Goal: Task Accomplishment & Management: Manage account settings

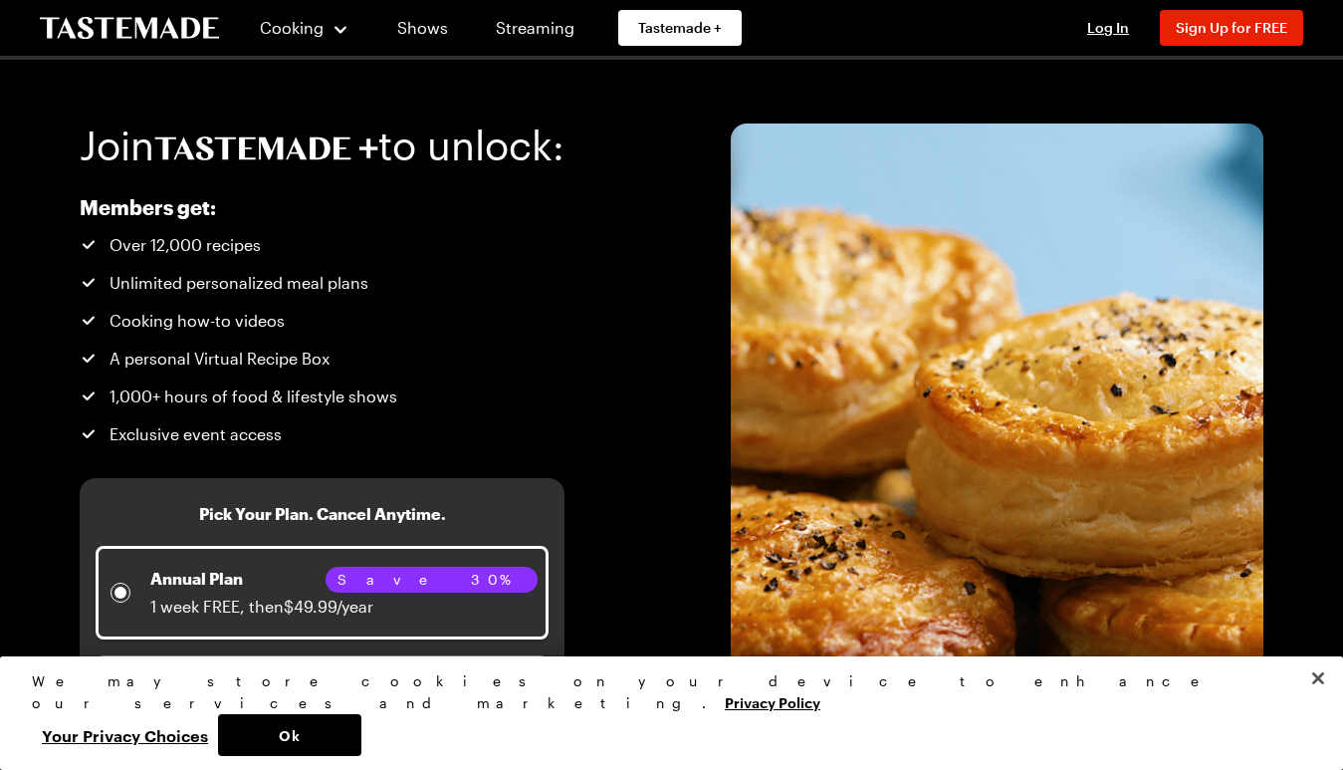
scroll to position [199, 0]
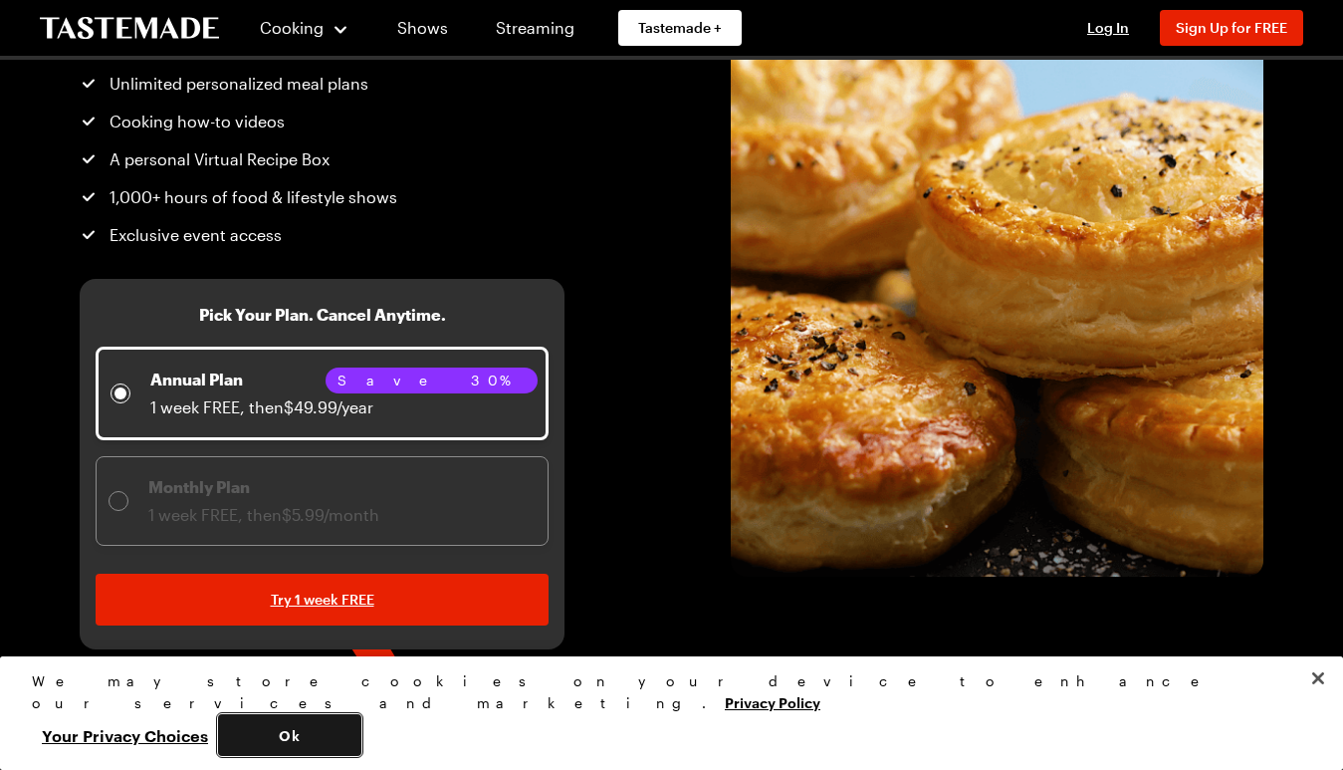
click at [361, 742] on button "Ok" at bounding box center [289, 735] width 143 height 42
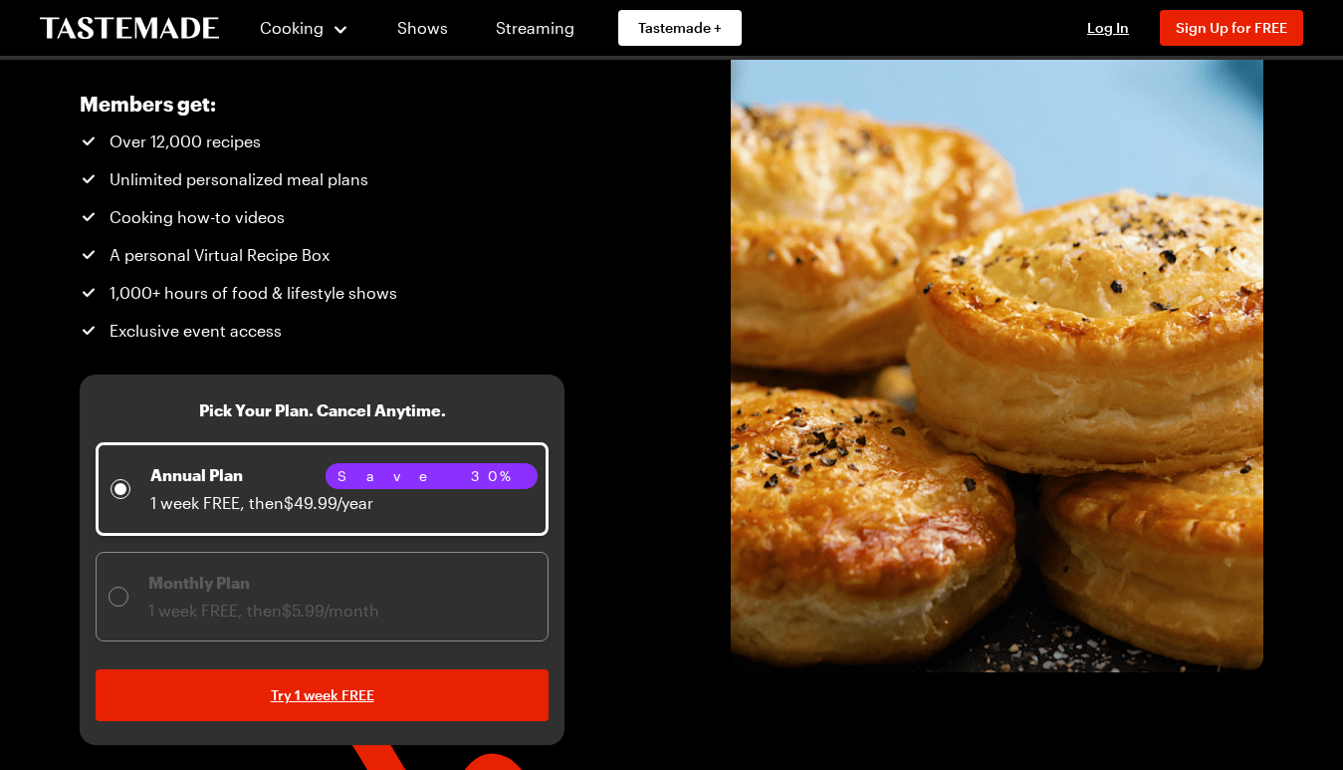
scroll to position [0, 0]
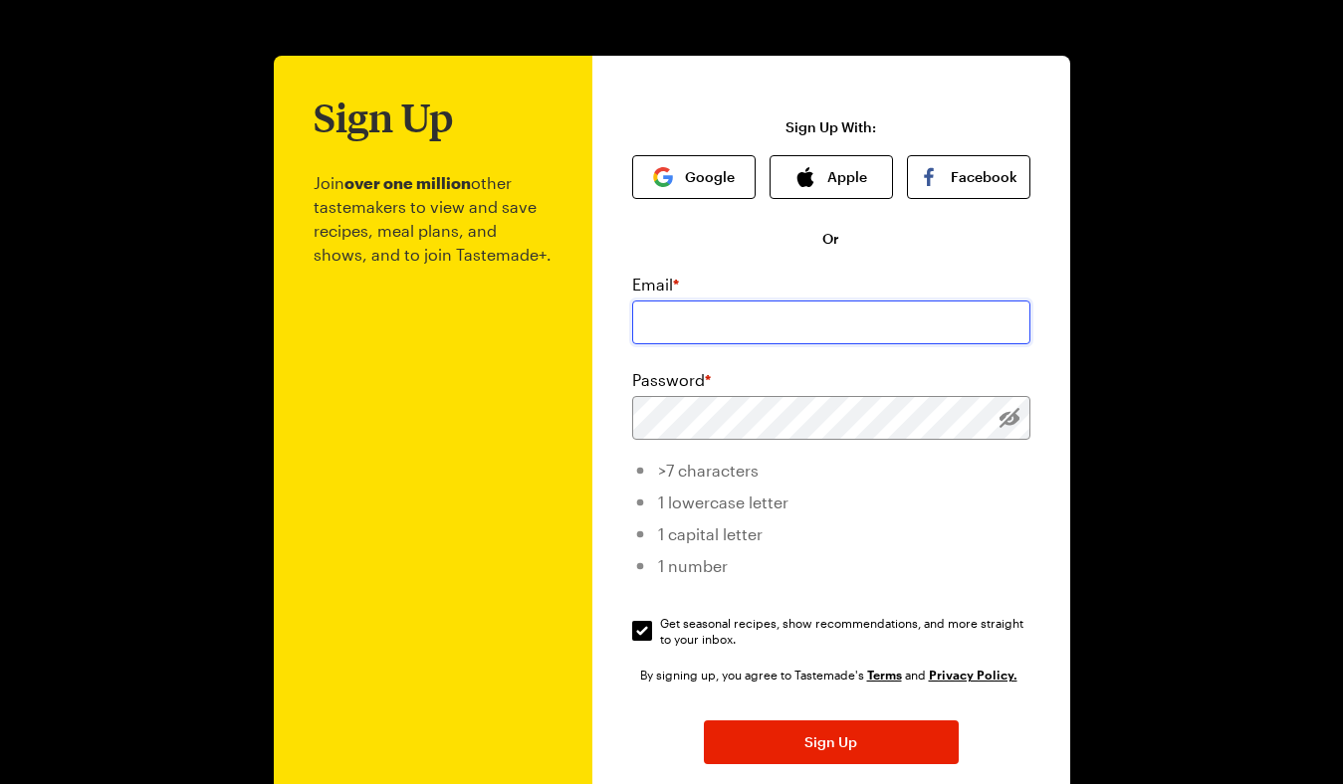
click at [872, 330] on input "email" at bounding box center [831, 323] width 398 height 44
type input "brandonmjackson@yahoo.com"
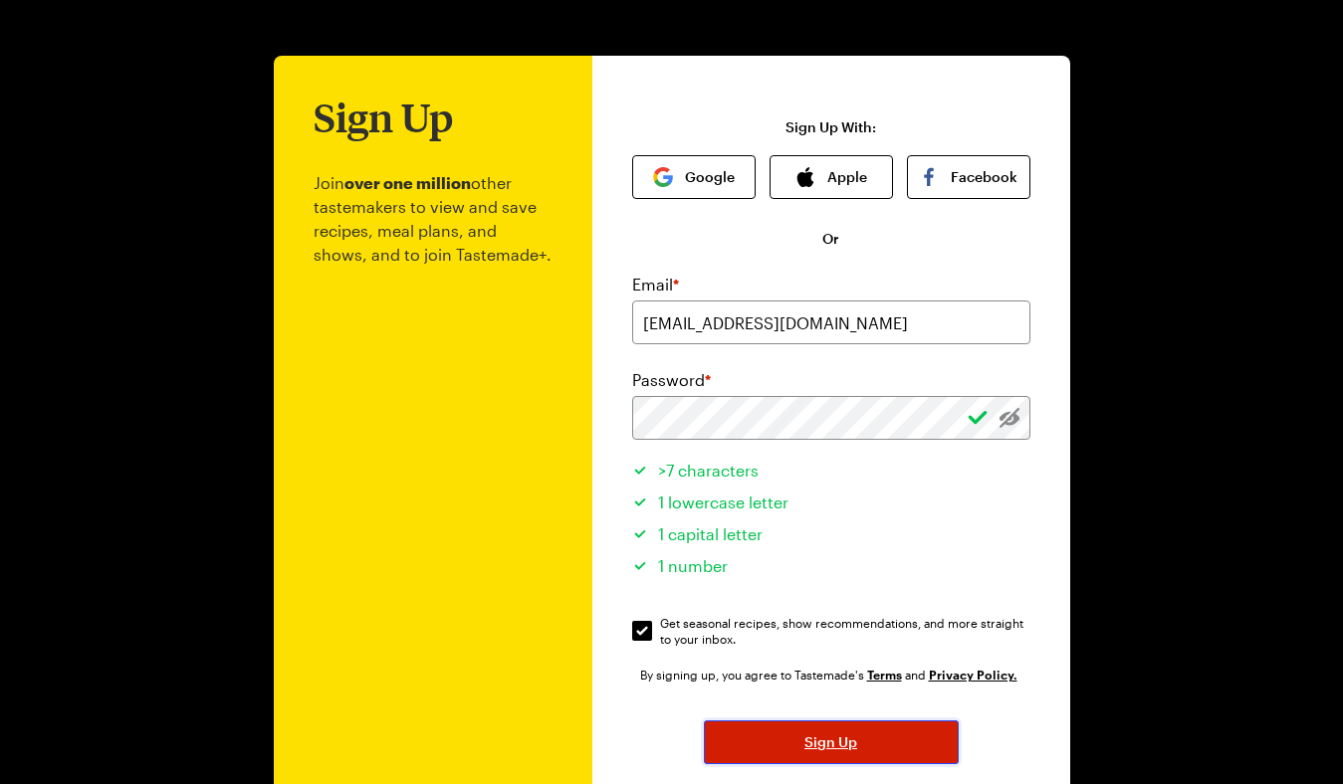
click at [800, 748] on button "Sign Up" at bounding box center [831, 743] width 255 height 44
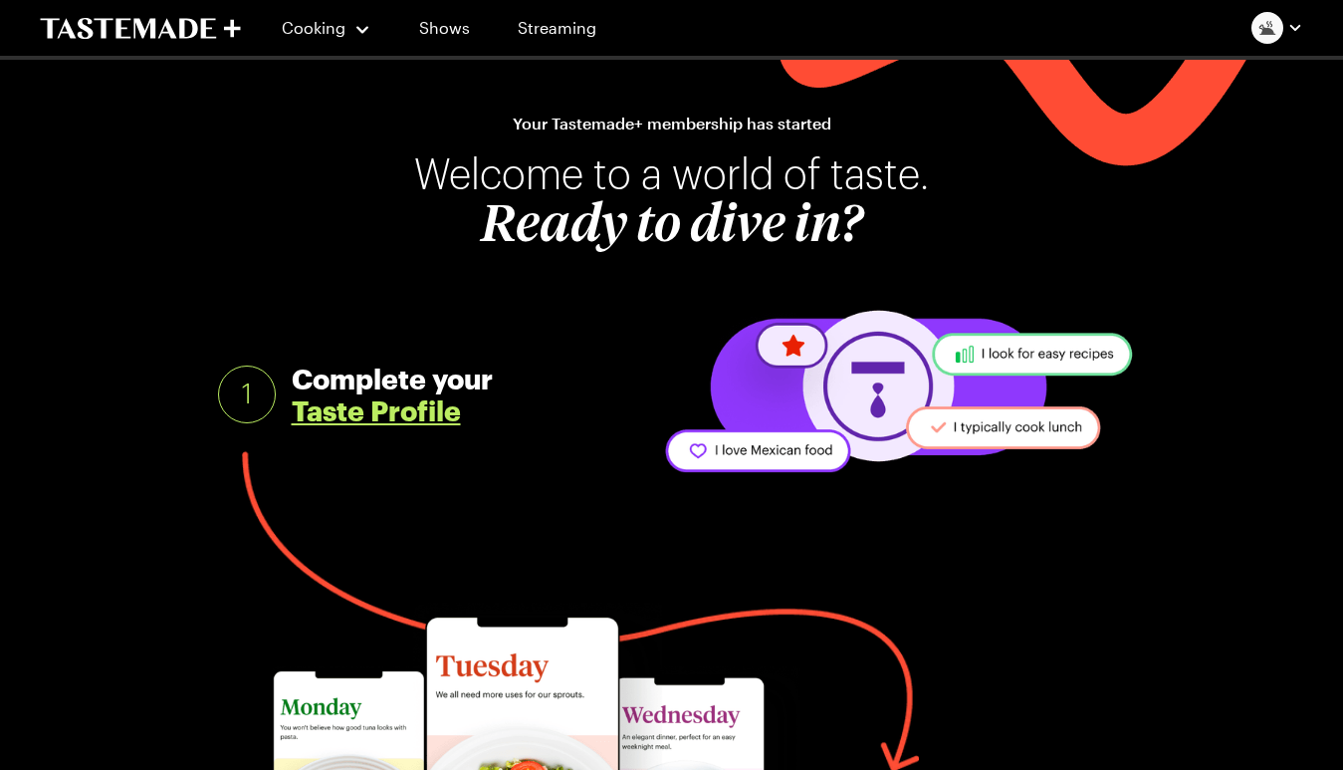
scroll to position [17, 0]
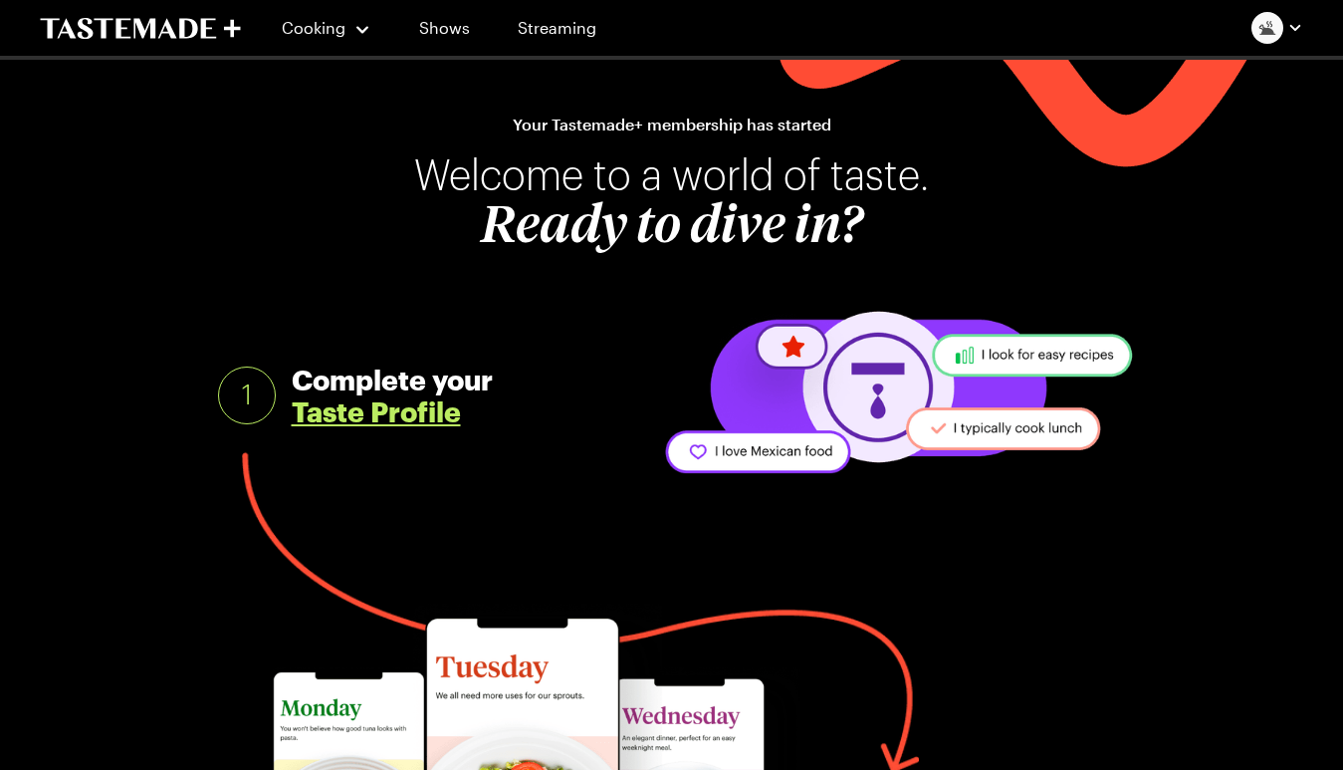
click at [437, 410] on link "Taste Profile" at bounding box center [376, 411] width 169 height 32
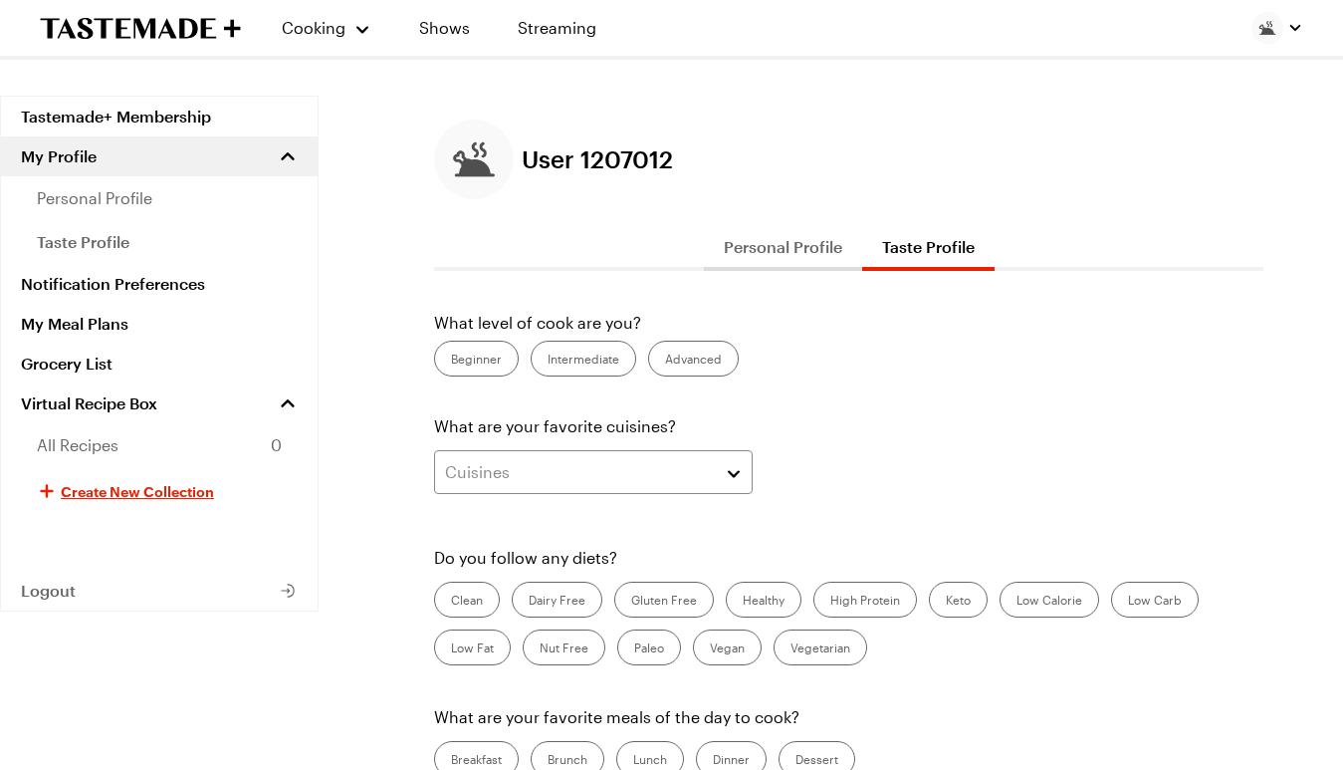
click at [682, 353] on label "Advanced" at bounding box center [693, 358] width 91 height 36
click at [665, 360] on input "Advanced" at bounding box center [665, 360] width 0 height 0
click at [733, 472] on button "Cuisines" at bounding box center [593, 472] width 319 height 44
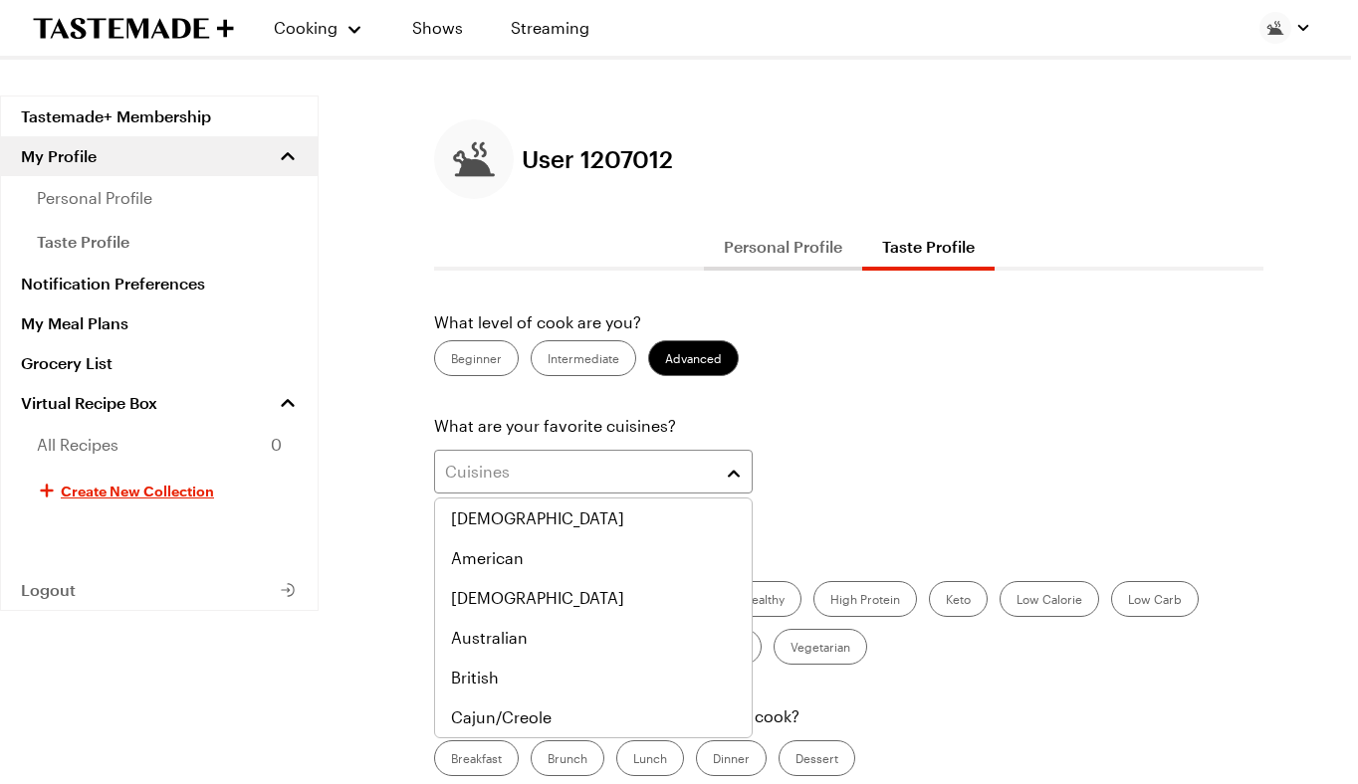
click at [995, 474] on div "Cuisines" at bounding box center [848, 478] width 829 height 56
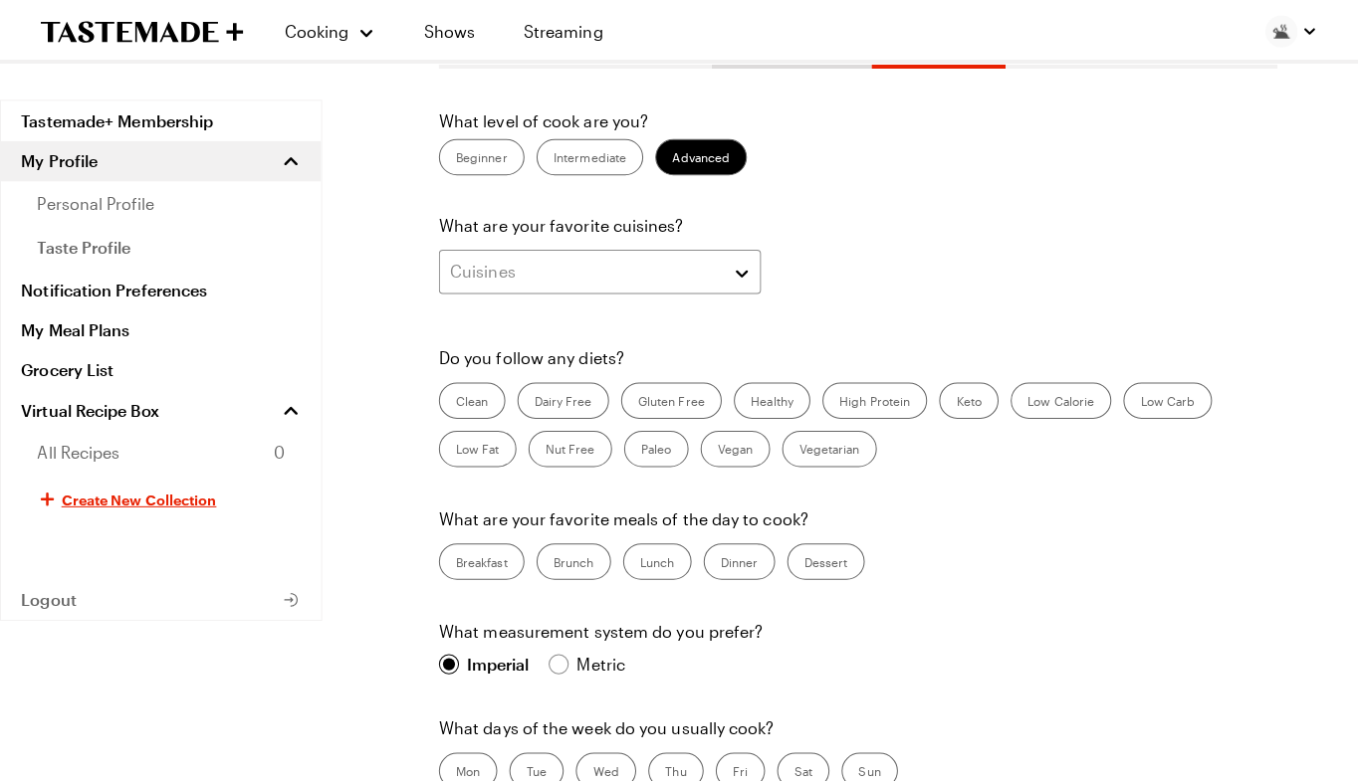
scroll to position [299, 0]
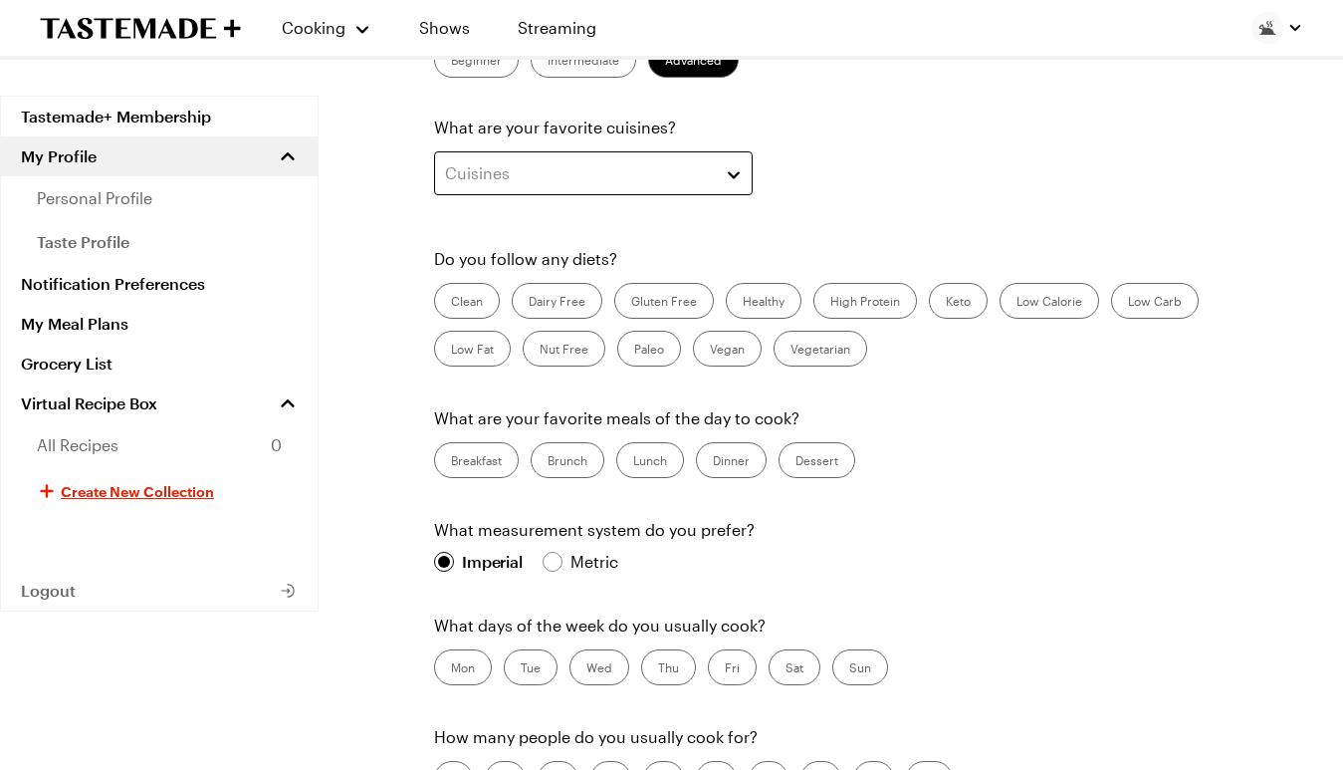
click at [690, 181] on div "Cuisines" at bounding box center [578, 173] width 267 height 24
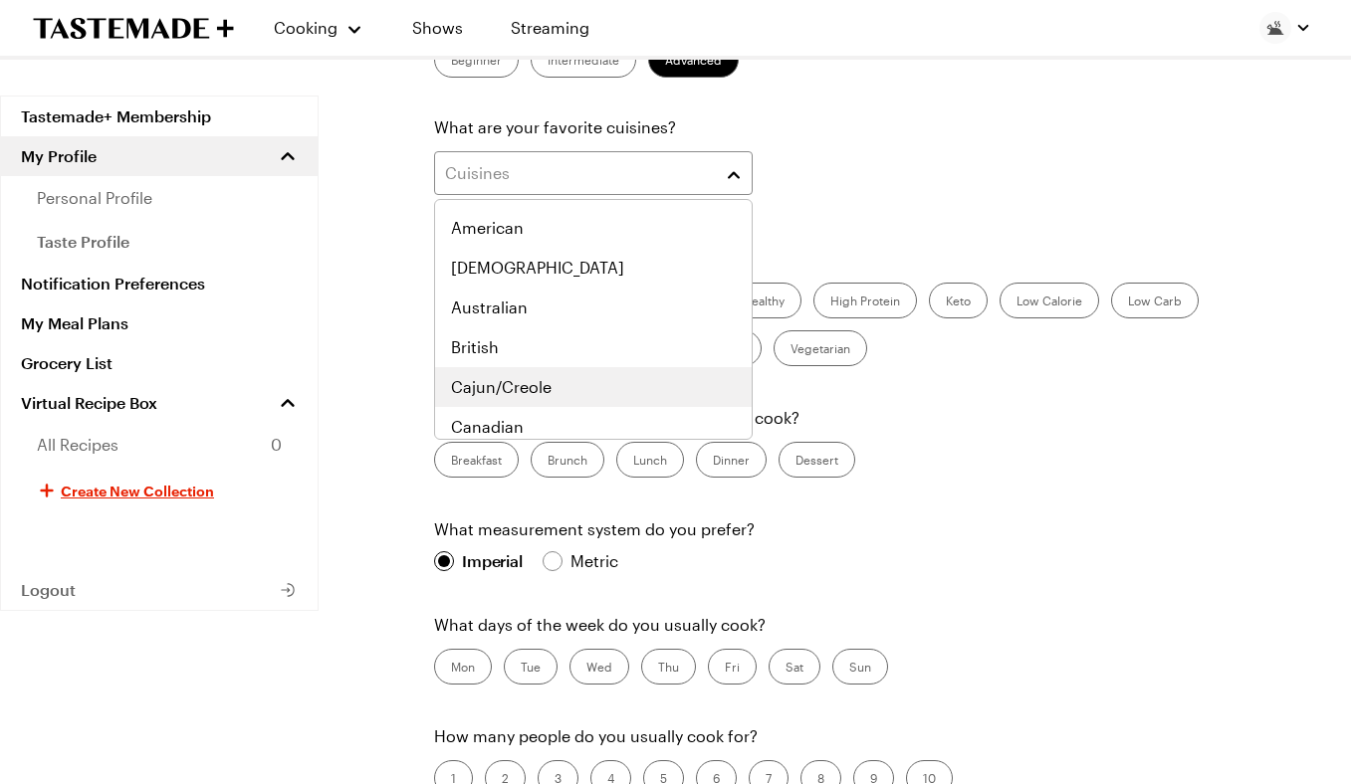
scroll to position [0, 0]
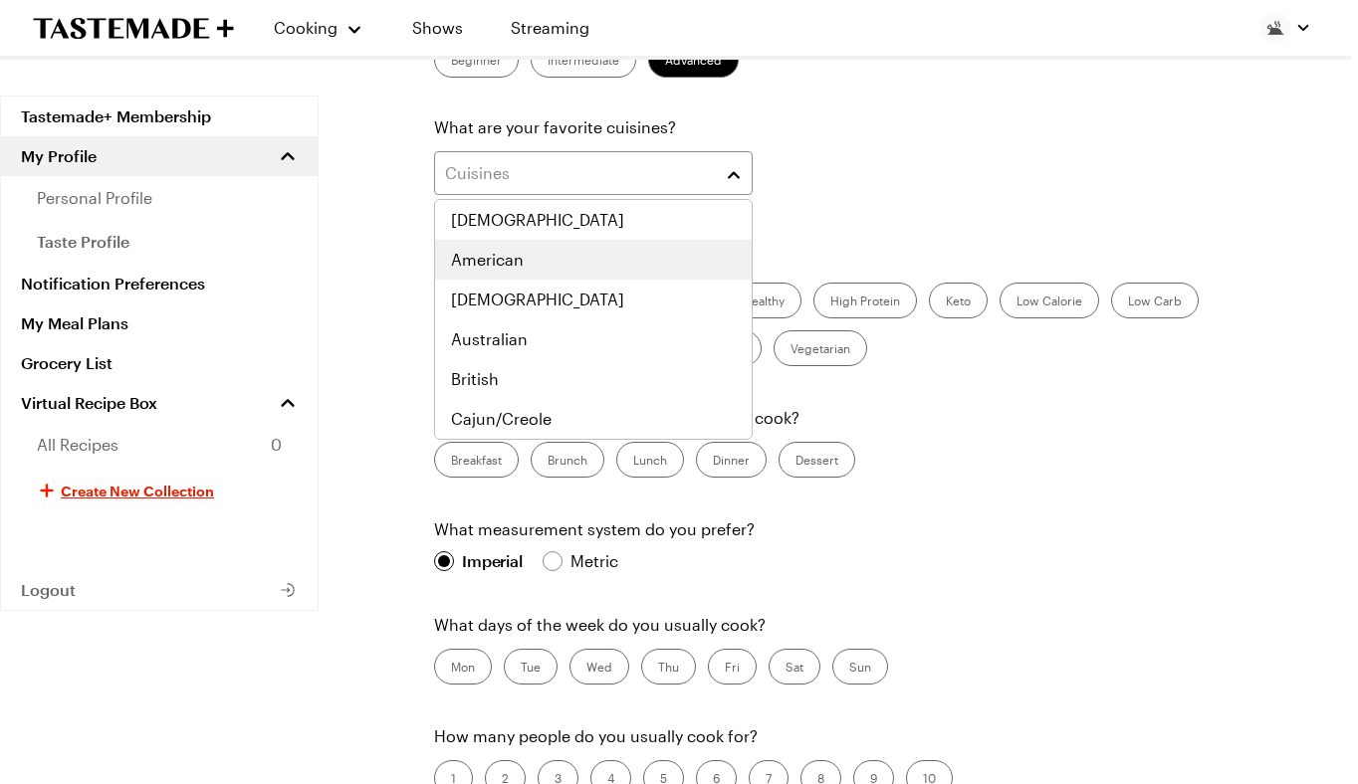
click at [529, 256] on div "American" at bounding box center [593, 260] width 285 height 24
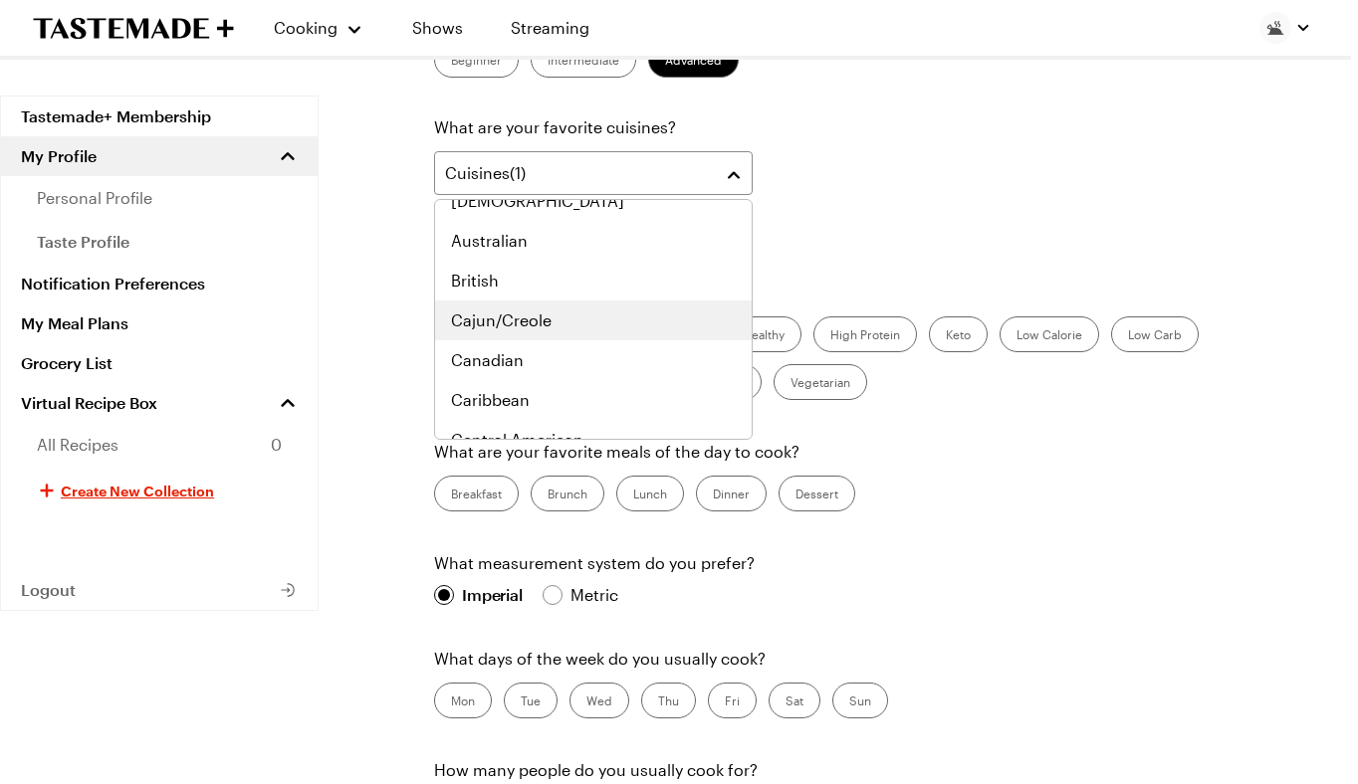
scroll to position [199, 0]
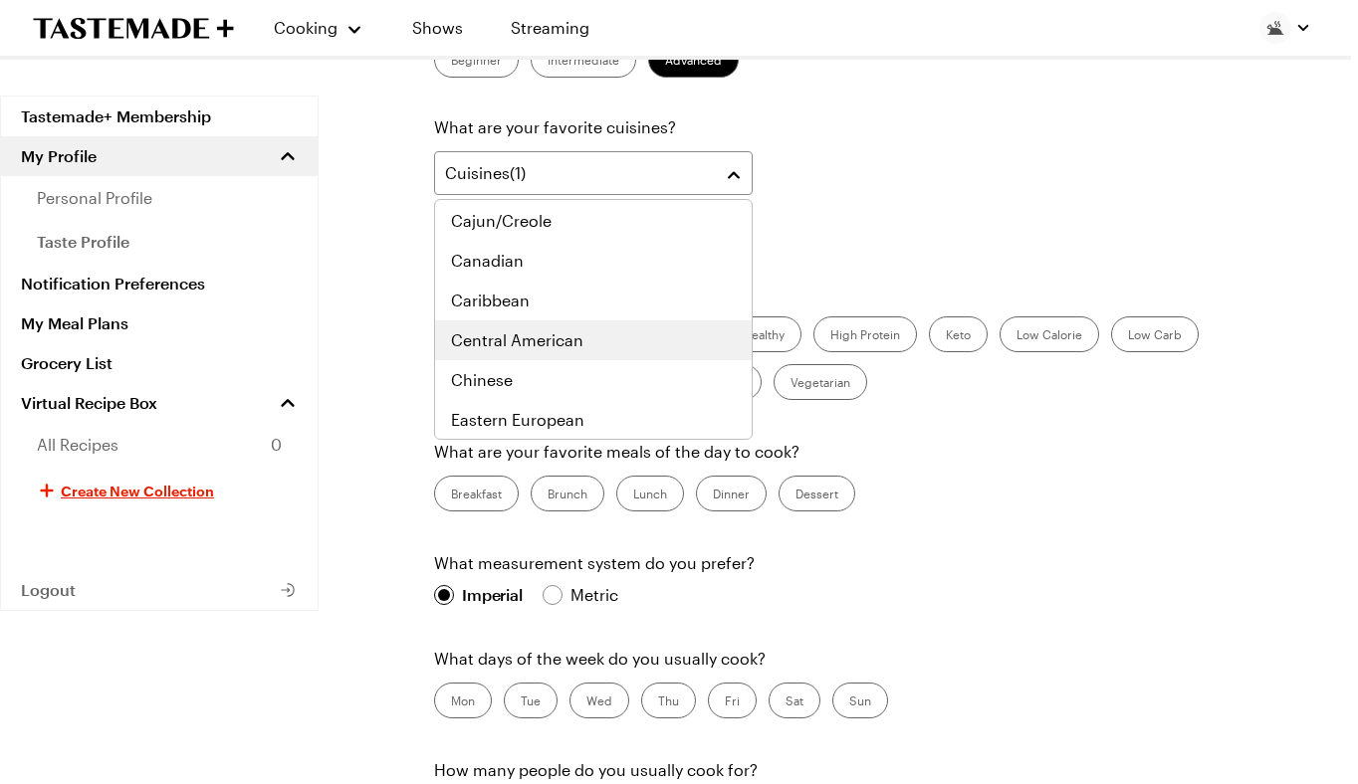
click at [570, 331] on span "Central American" at bounding box center [517, 341] width 132 height 24
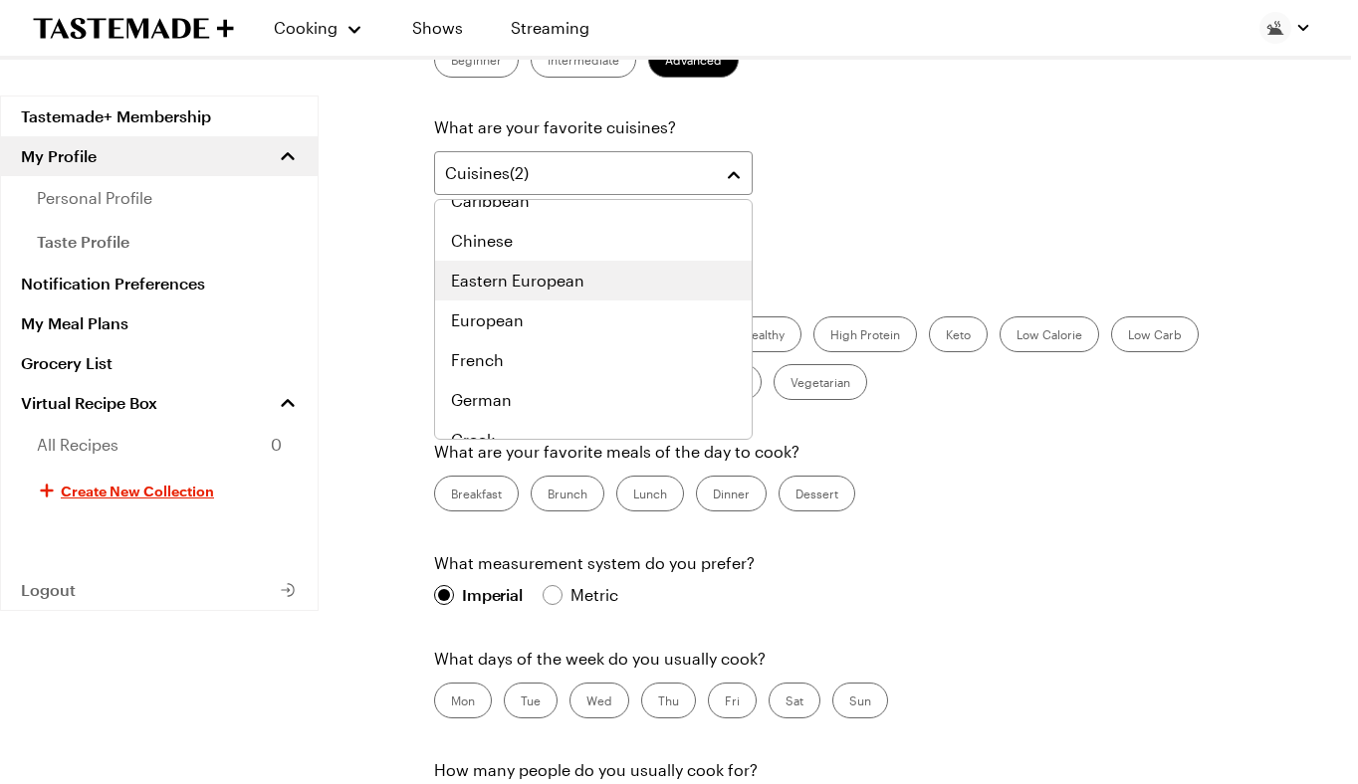
click at [564, 288] on span "Eastern European" at bounding box center [517, 281] width 133 height 24
click at [562, 282] on div "European" at bounding box center [593, 281] width 285 height 24
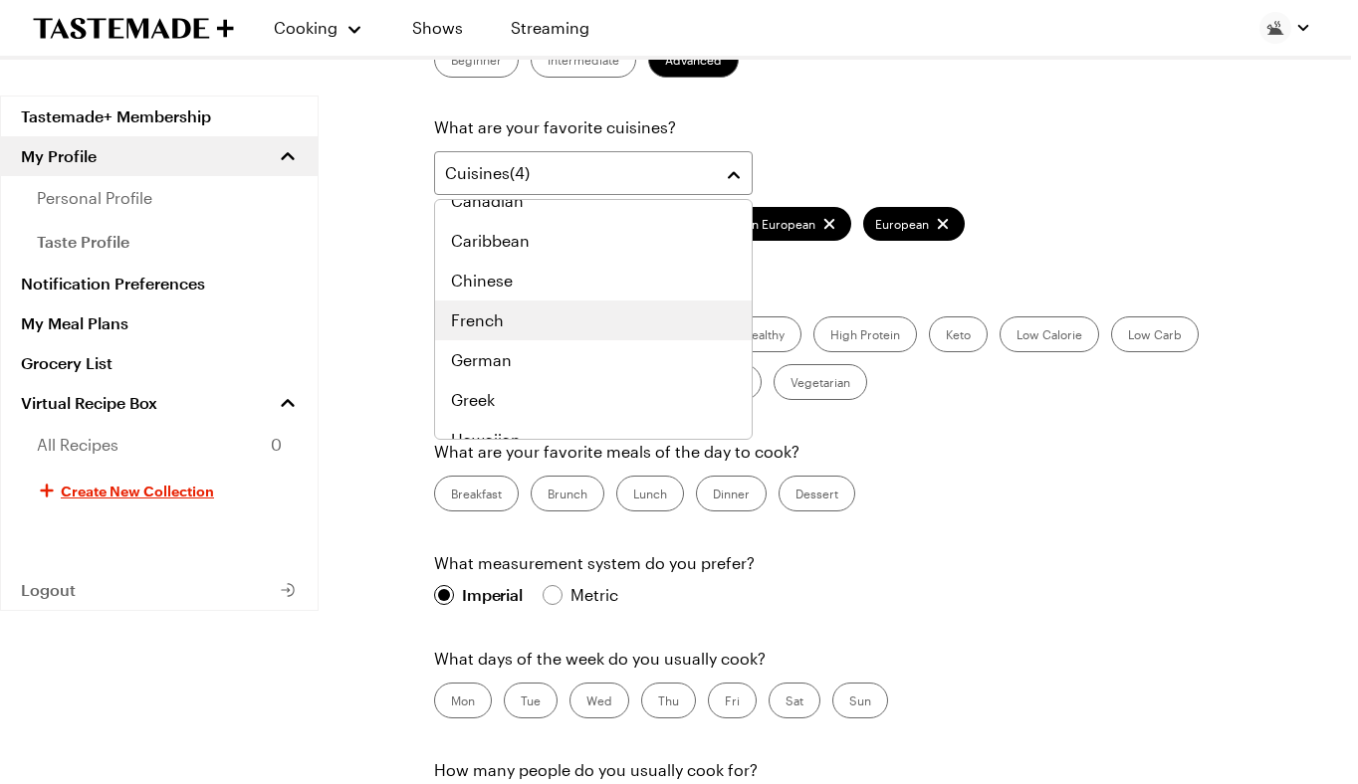
scroll to position [418, 0]
click at [551, 330] on div "German" at bounding box center [593, 321] width 285 height 24
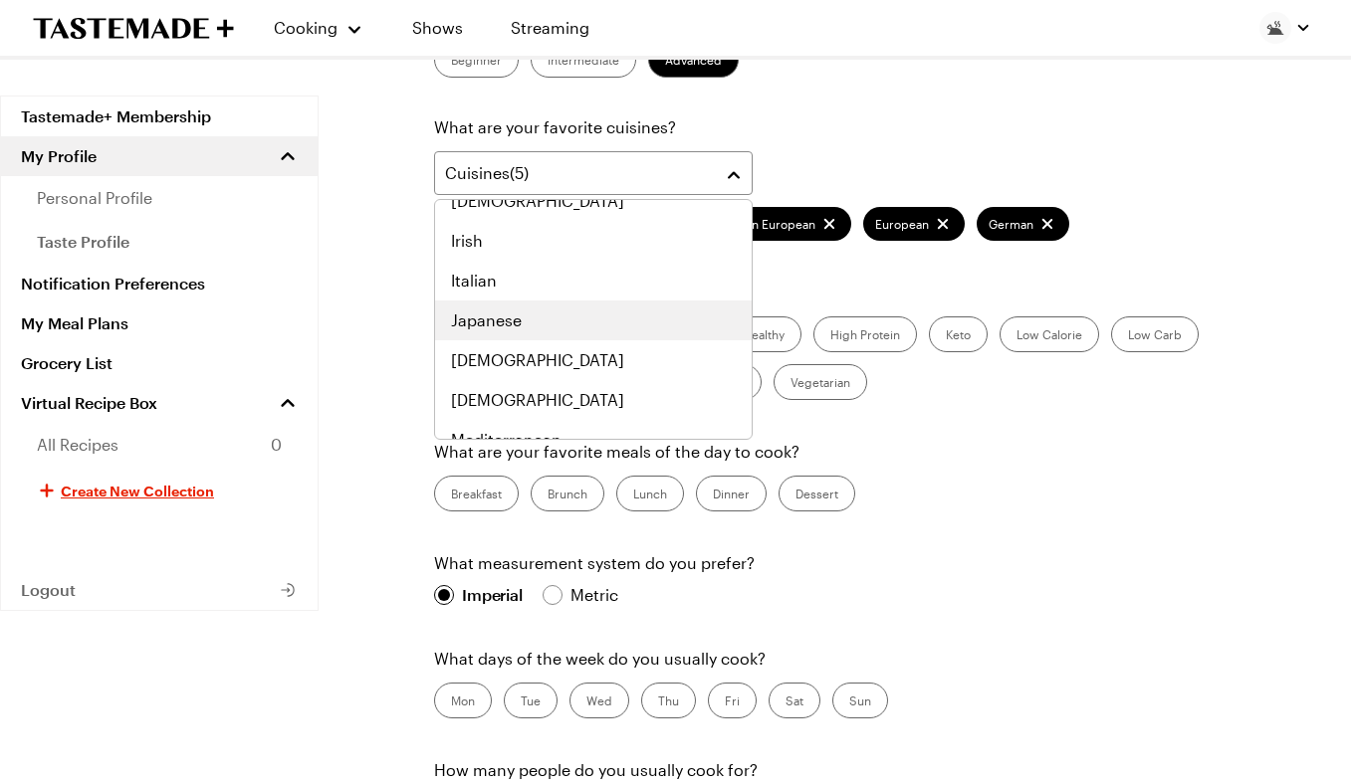
click at [551, 331] on div "Japanese" at bounding box center [593, 321] width 285 height 24
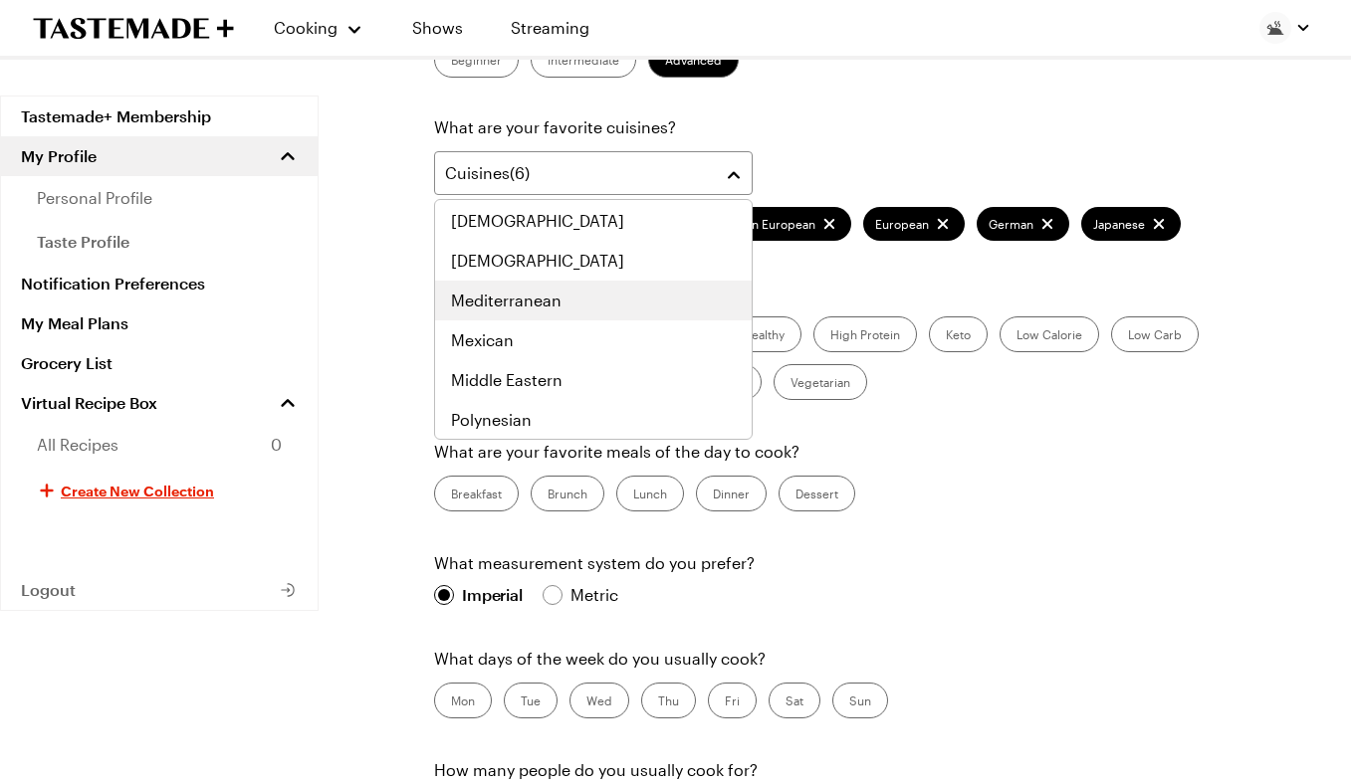
click at [554, 306] on span "Mediterranean" at bounding box center [506, 301] width 110 height 24
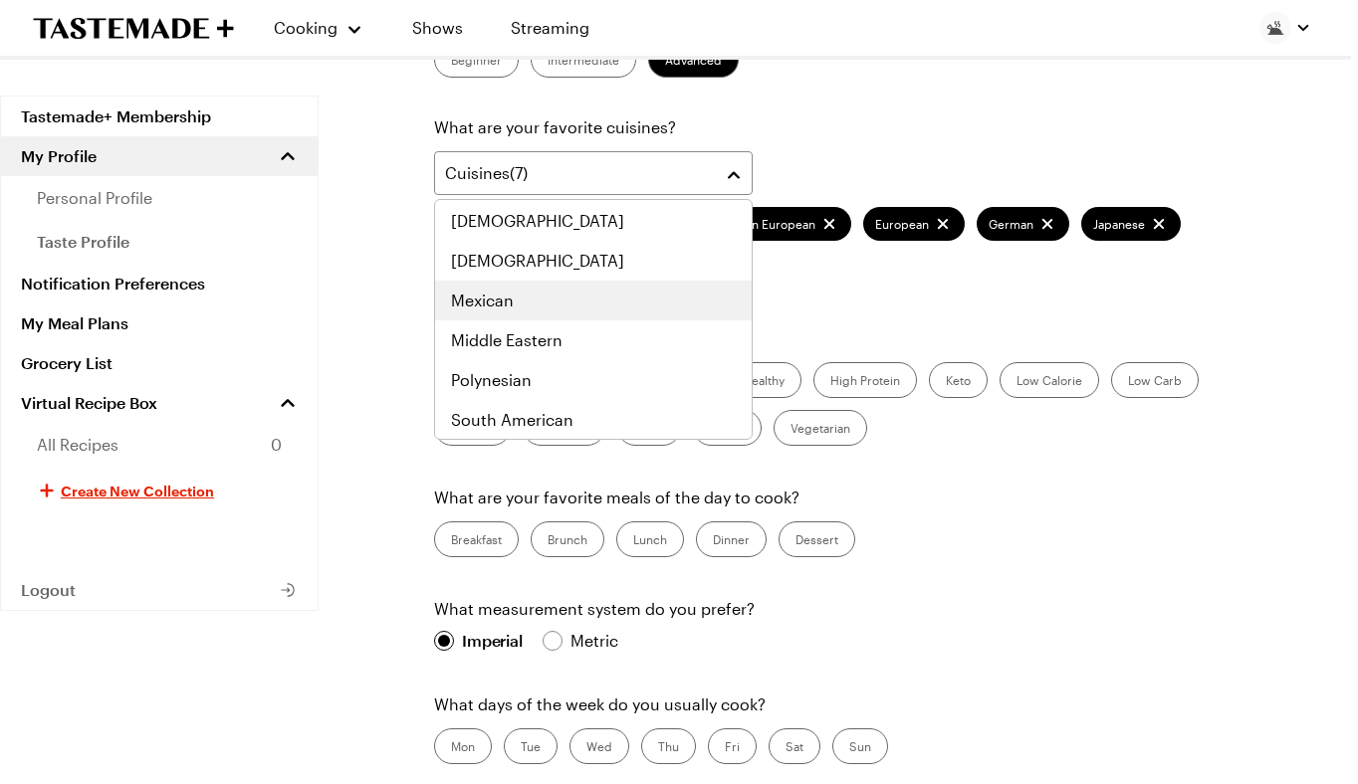
click at [553, 309] on div "Mexican" at bounding box center [593, 301] width 285 height 24
click at [571, 312] on div "Middle Eastern" at bounding box center [593, 301] width 285 height 24
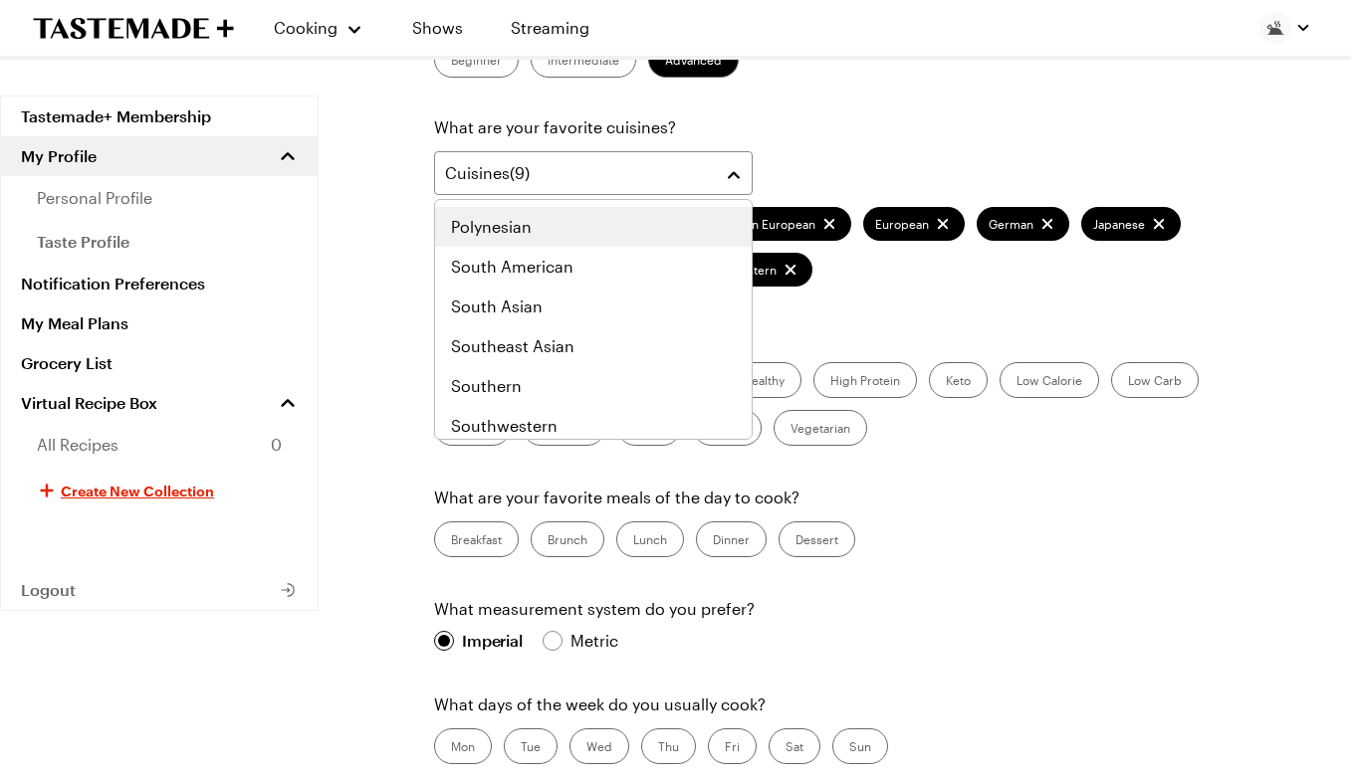
scroll to position [1015, 0]
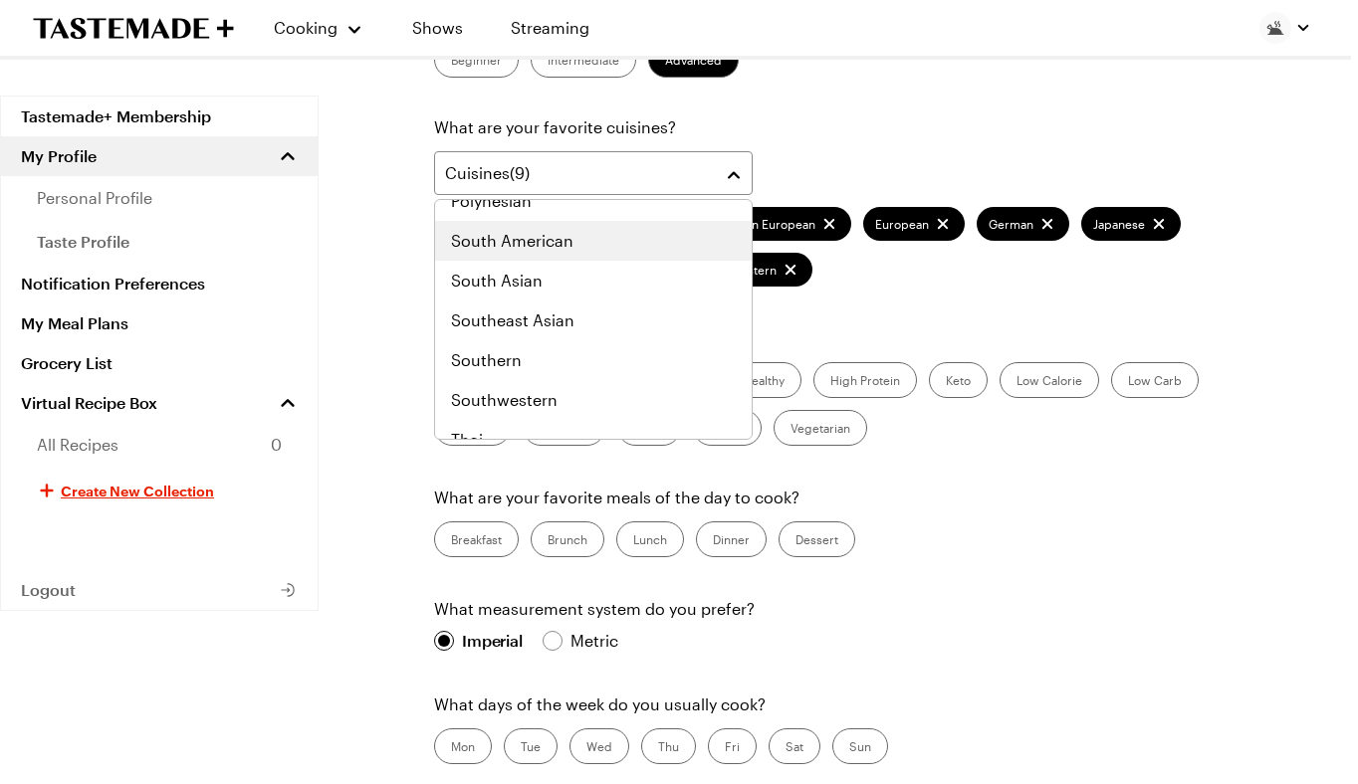
click at [582, 242] on div "South American" at bounding box center [593, 241] width 285 height 24
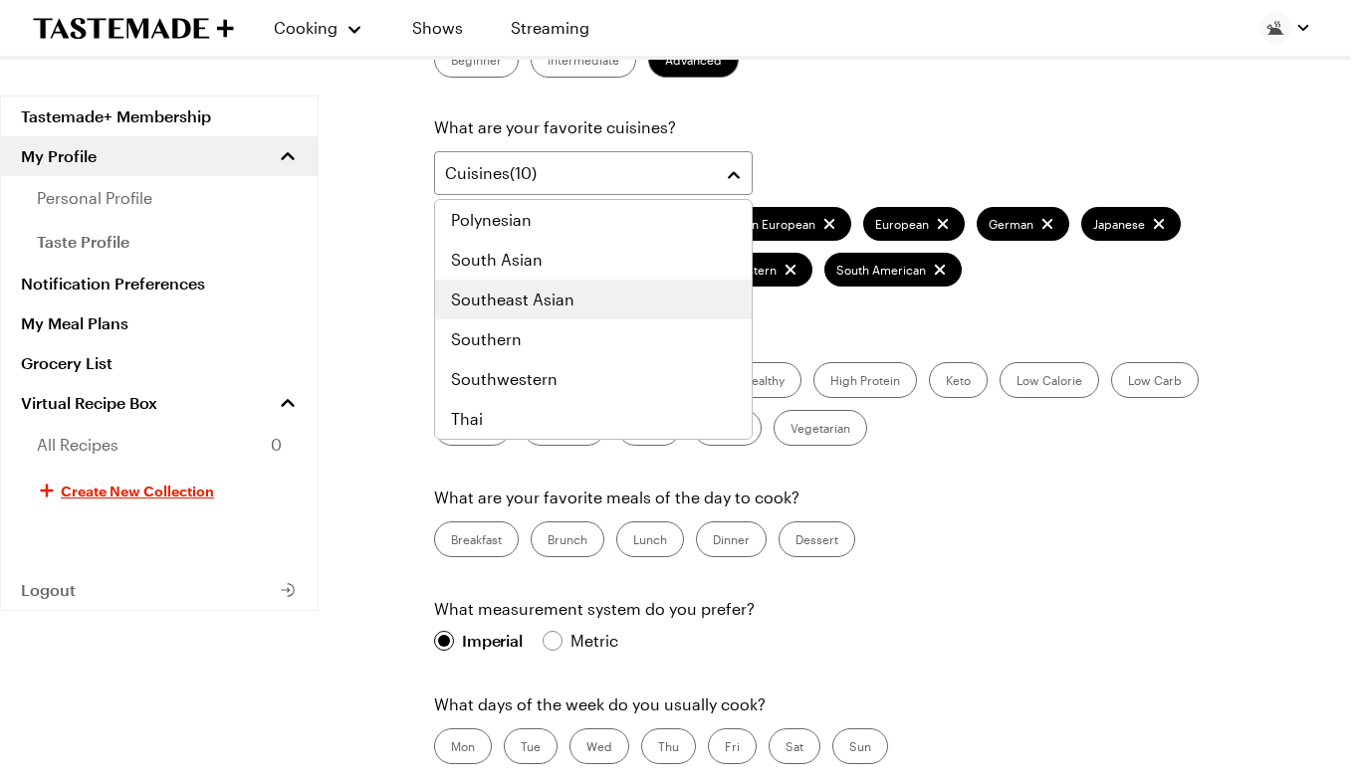
click at [591, 299] on div "Southeast Asian" at bounding box center [593, 300] width 285 height 24
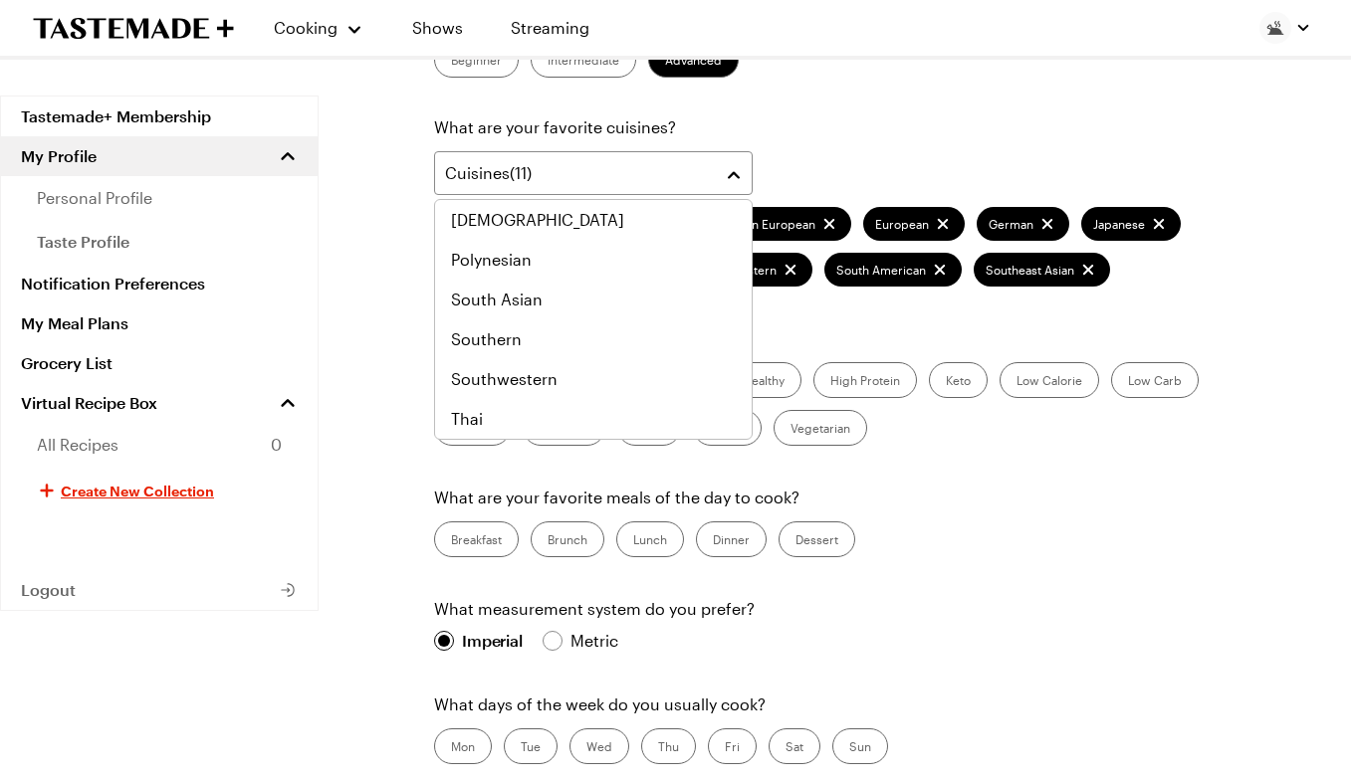
click at [1207, 322] on div "What level of cook are you? Beginner Intermediate Advanced What are your favori…" at bounding box center [848, 525] width 829 height 1027
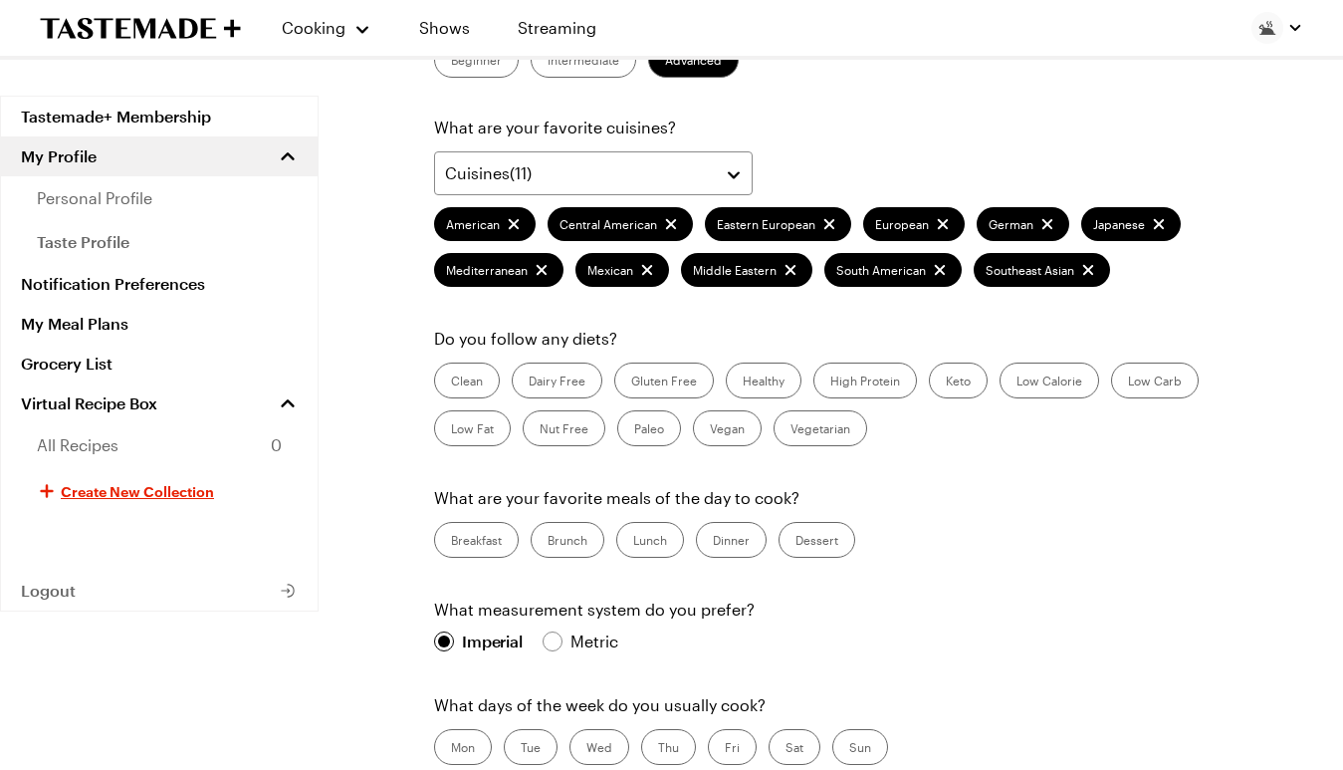
scroll to position [398, 0]
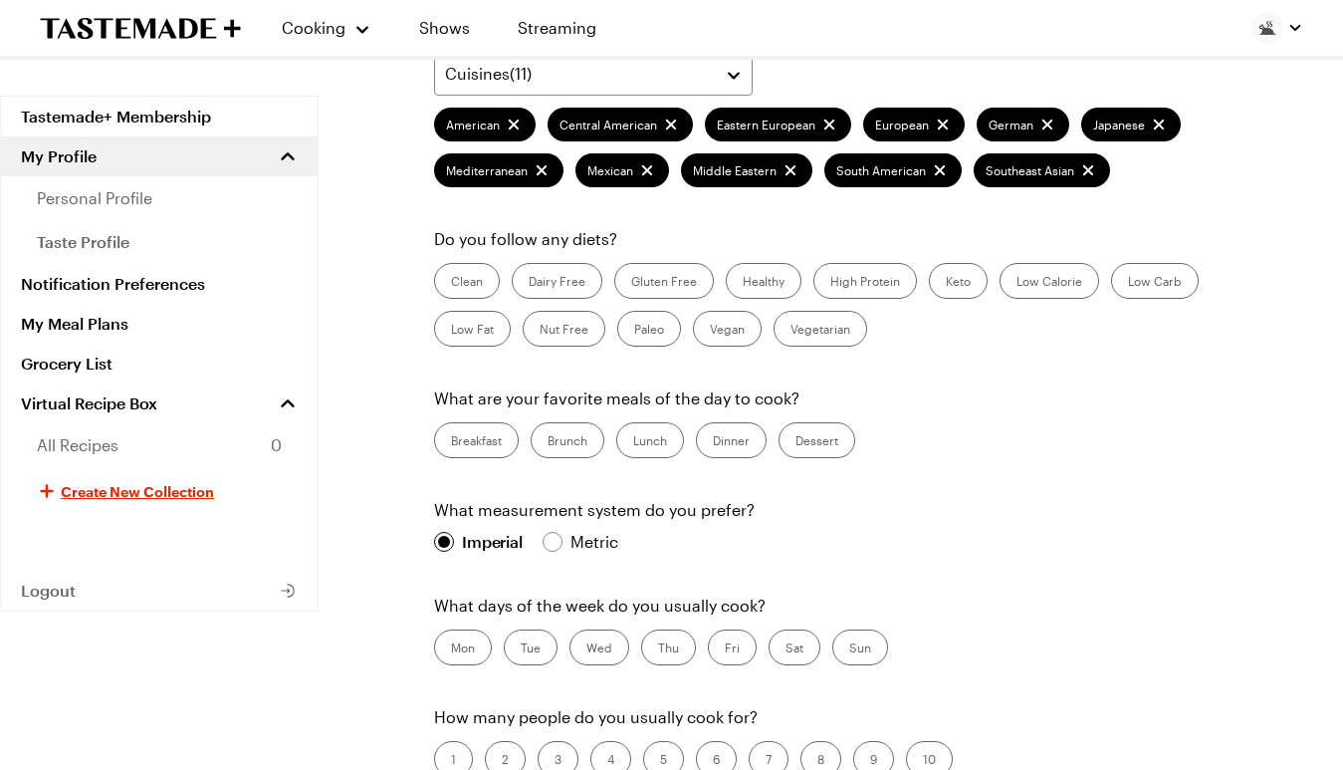
click at [722, 445] on label "Dinner" at bounding box center [731, 440] width 71 height 36
click at [713, 442] on input "Dinner" at bounding box center [713, 442] width 0 height 0
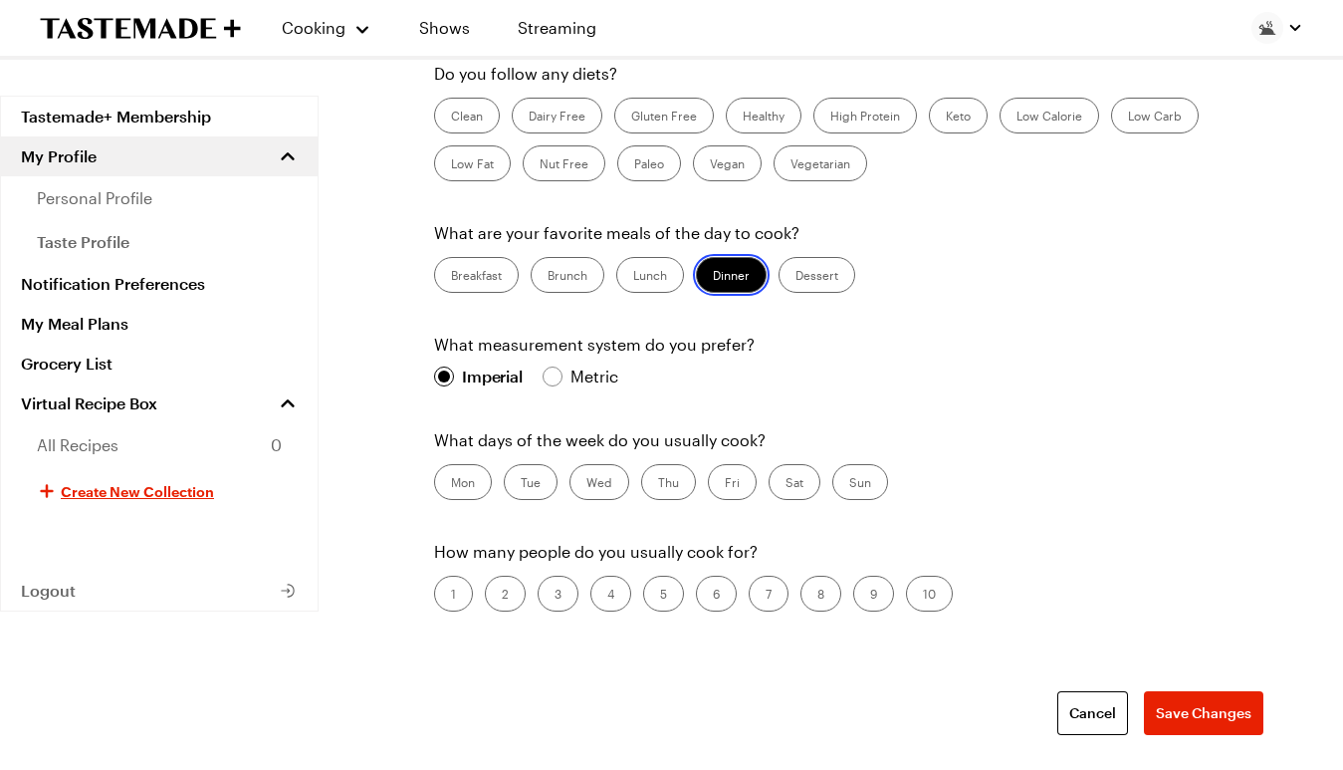
scroll to position [597, 0]
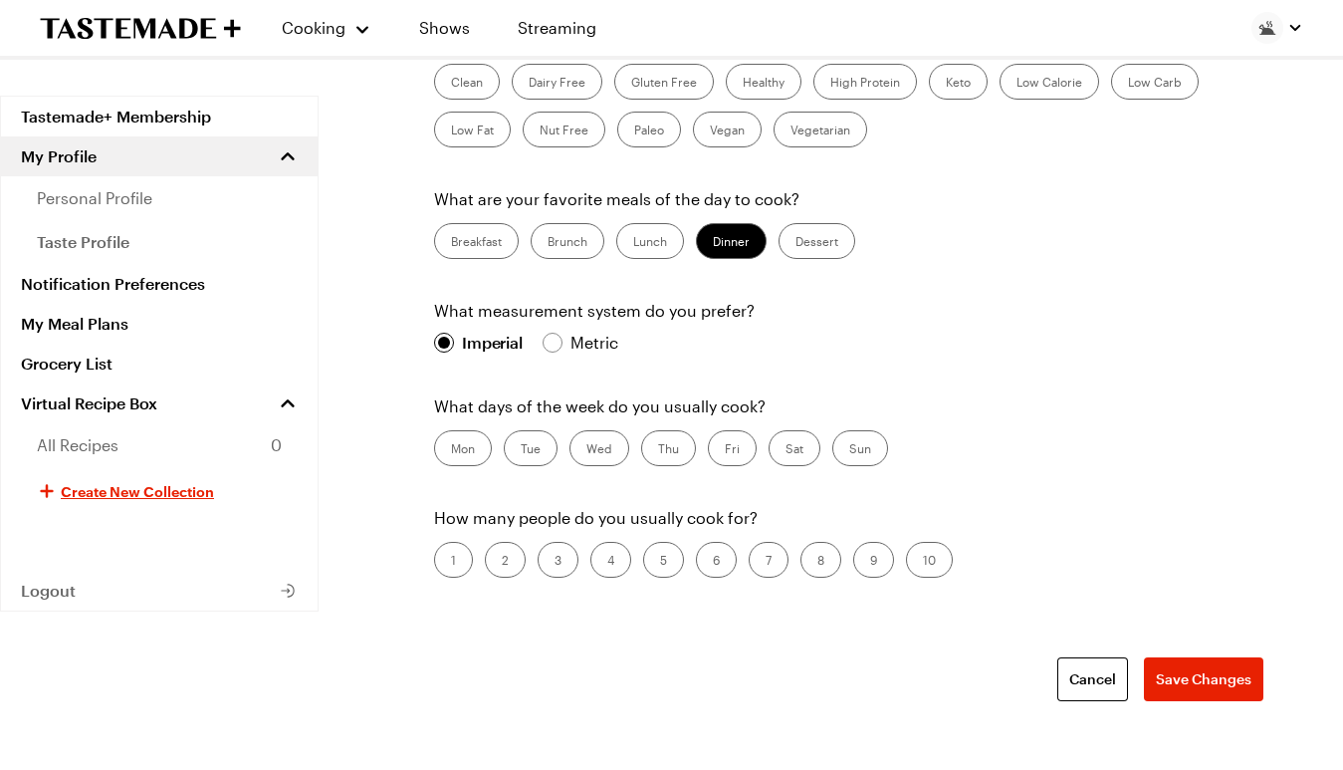
click at [468, 449] on label "Mon" at bounding box center [463, 448] width 58 height 36
click at [451, 450] on input "Mon" at bounding box center [451, 450] width 0 height 0
click at [526, 451] on label "Tue" at bounding box center [531, 448] width 54 height 36
click at [521, 450] on input "Tue" at bounding box center [521, 450] width 0 height 0
click at [598, 454] on label "Wed" at bounding box center [599, 448] width 60 height 36
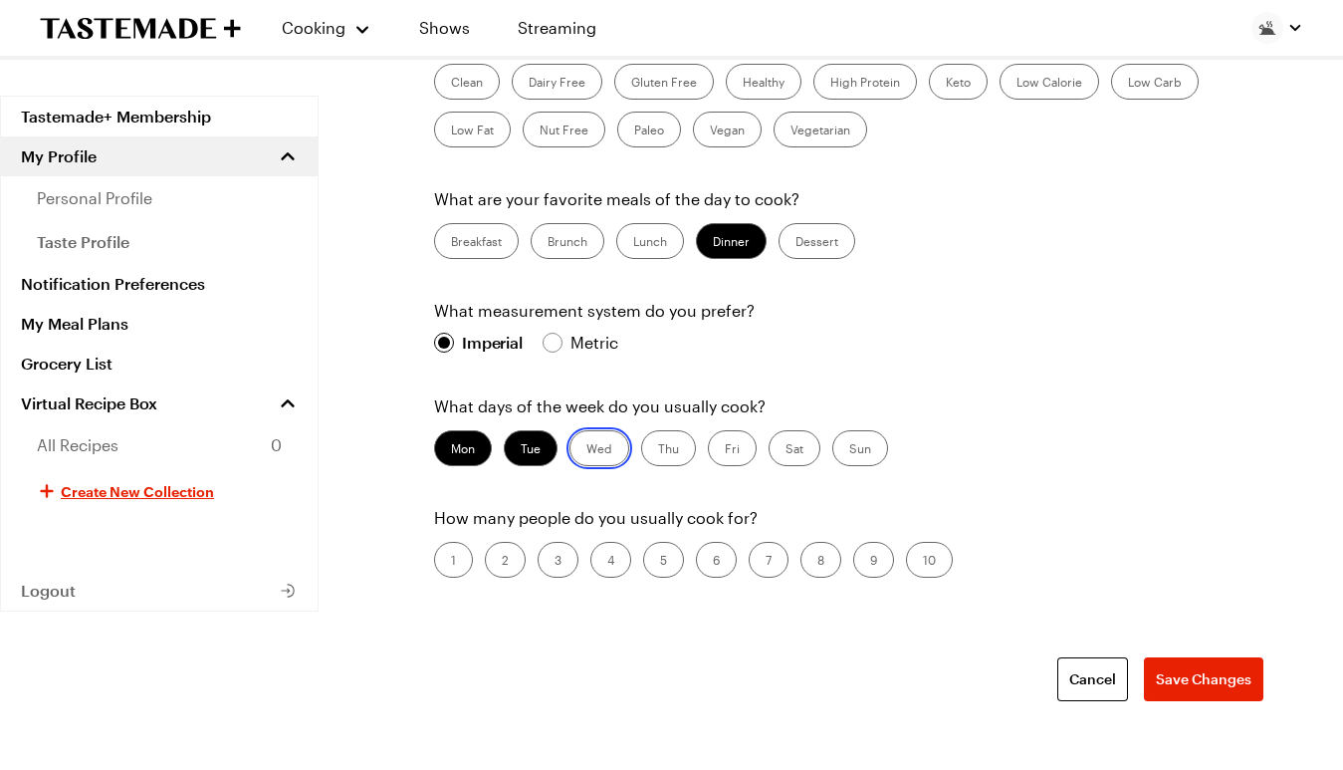
click at [586, 450] on input "Wed" at bounding box center [586, 450] width 0 height 0
click at [866, 450] on label "Sun" at bounding box center [860, 448] width 56 height 36
click at [849, 450] on input "Sun" at bounding box center [849, 450] width 0 height 0
click at [447, 564] on label "1" at bounding box center [453, 560] width 39 height 36
click at [451, 561] on input "1" at bounding box center [451, 561] width 0 height 0
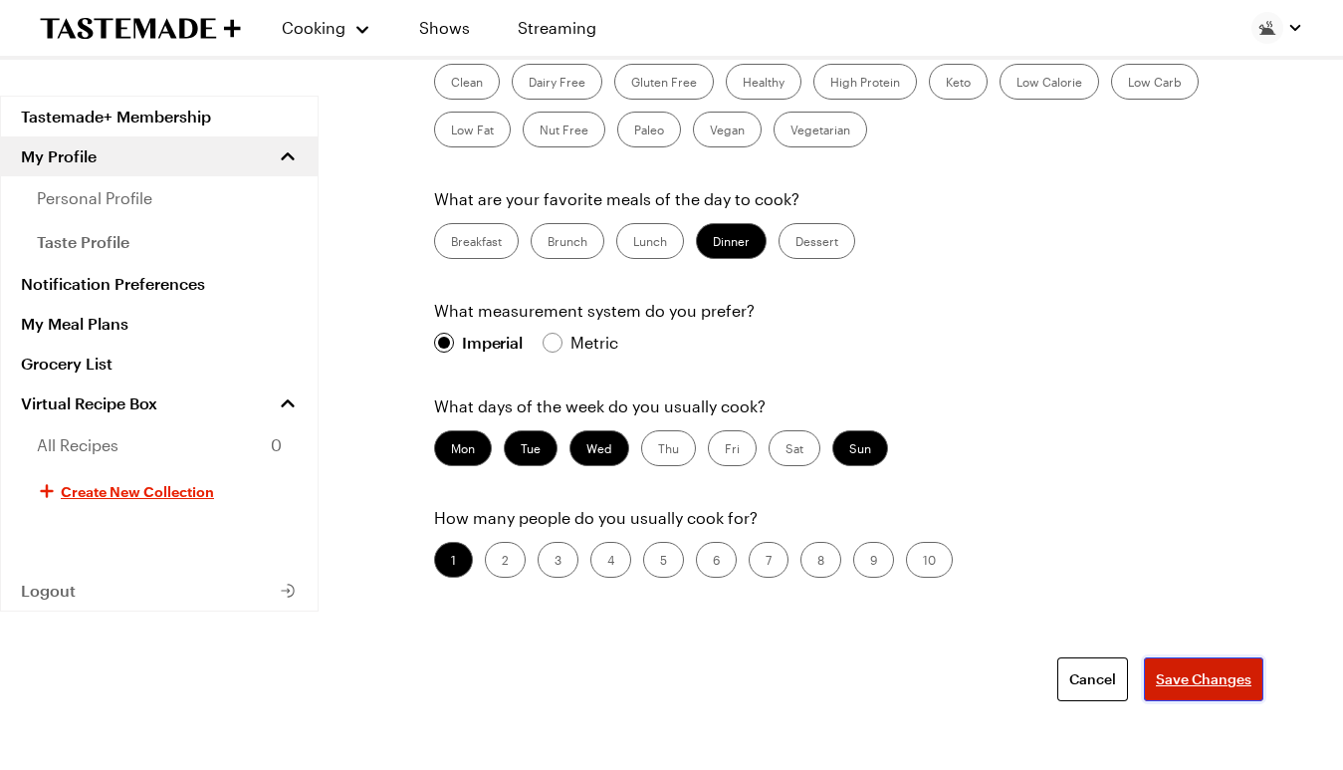
click at [1220, 692] on button "Save Changes" at bounding box center [1203, 679] width 119 height 44
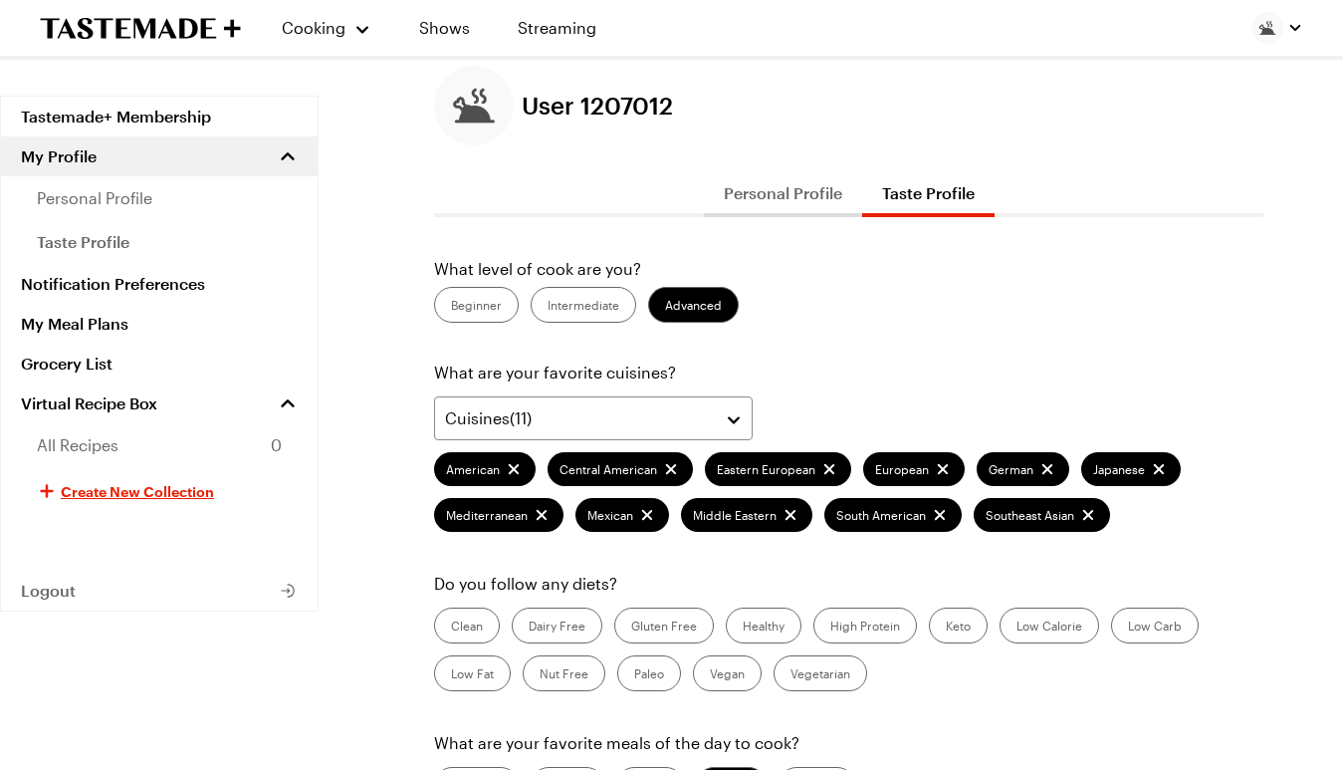
scroll to position [0, 0]
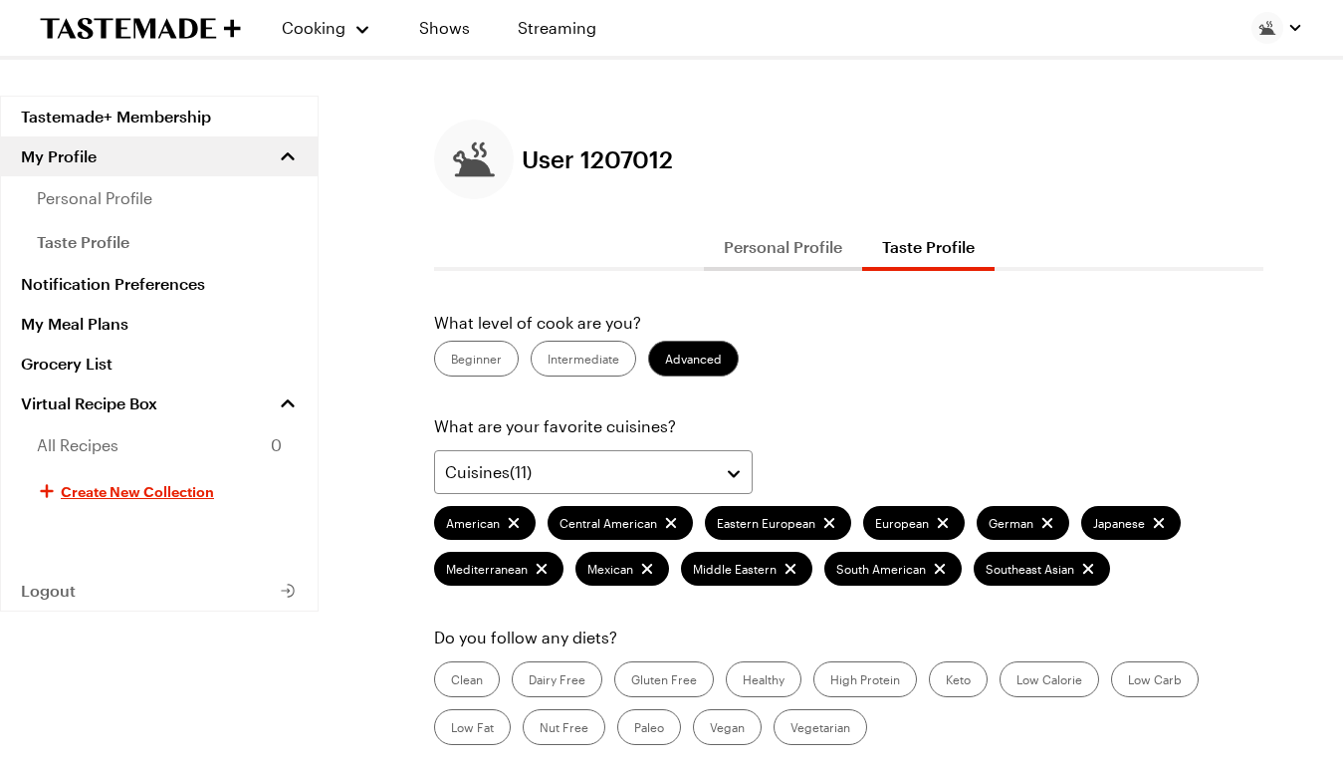
click at [806, 242] on button "Personal Profile" at bounding box center [783, 247] width 158 height 48
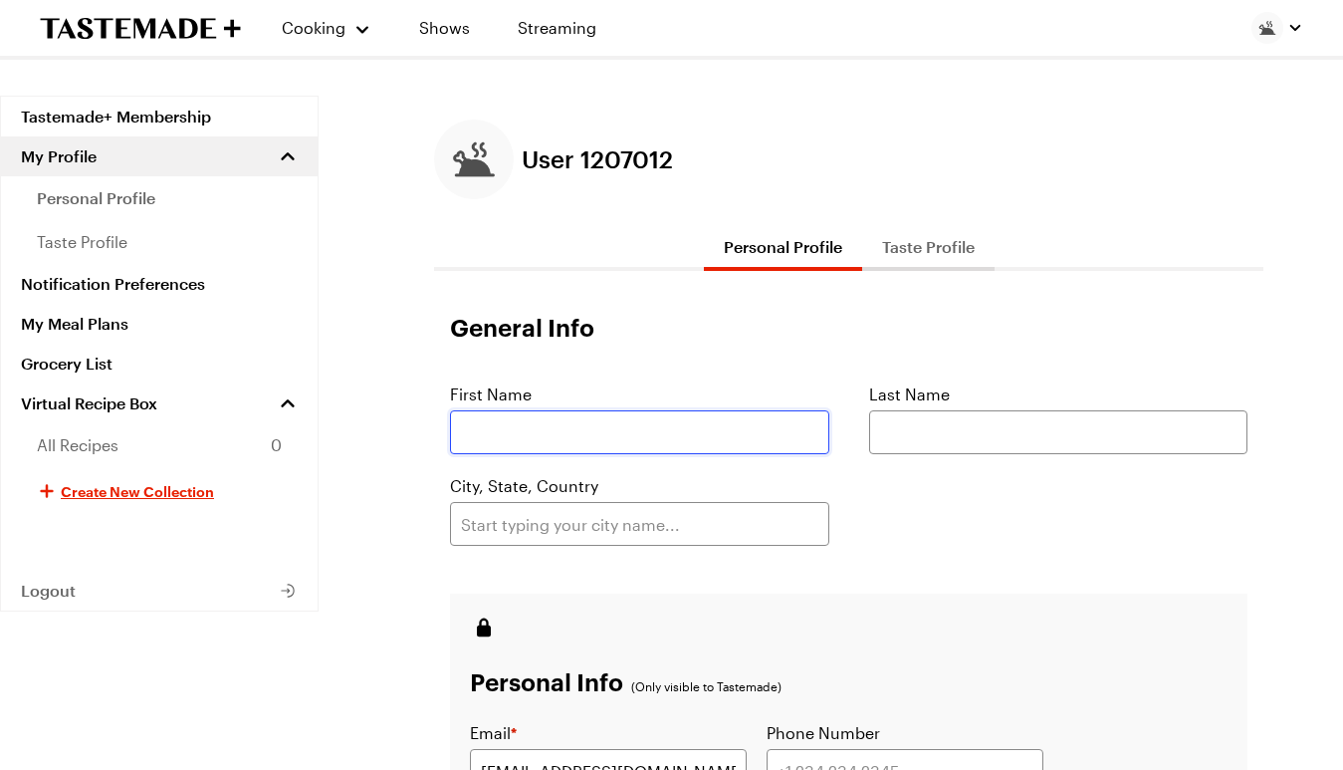
click at [755, 441] on input "text" at bounding box center [639, 432] width 379 height 44
type input "Brandon"
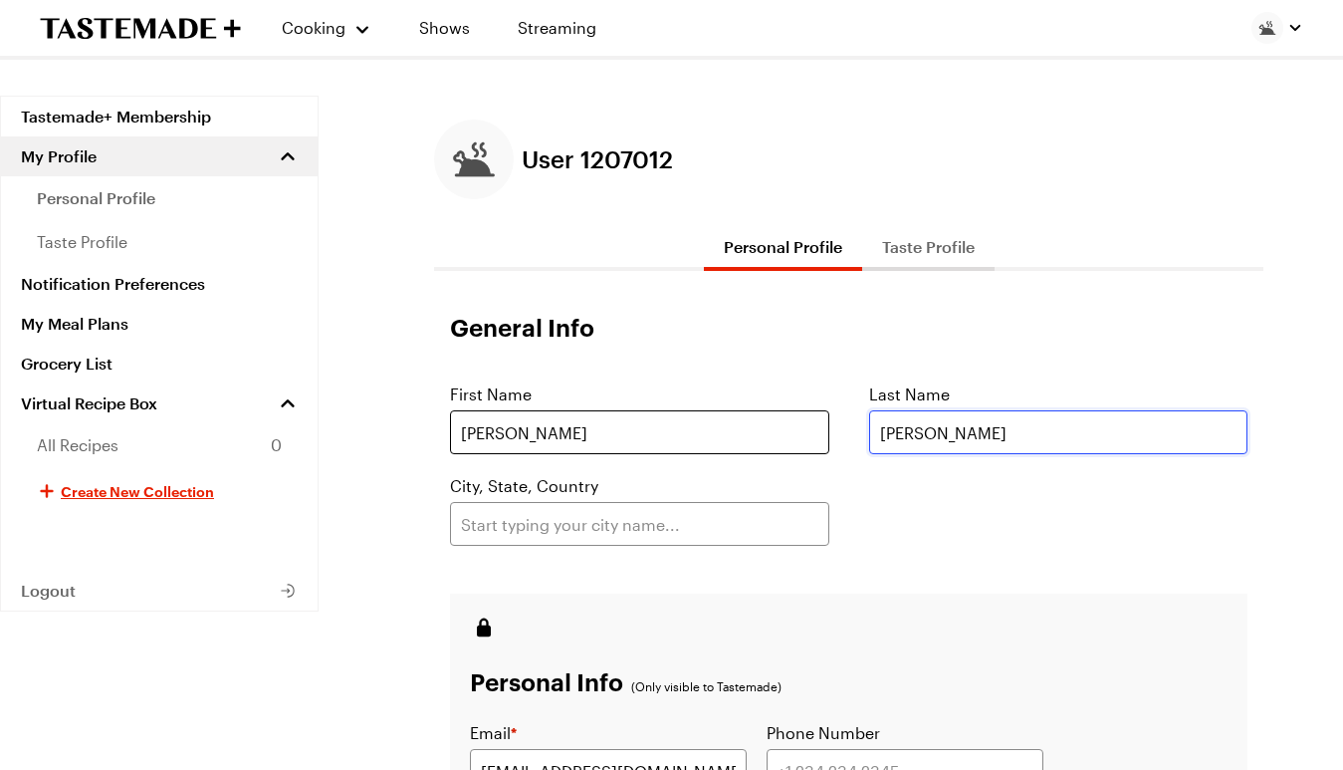
type input "Jackson"
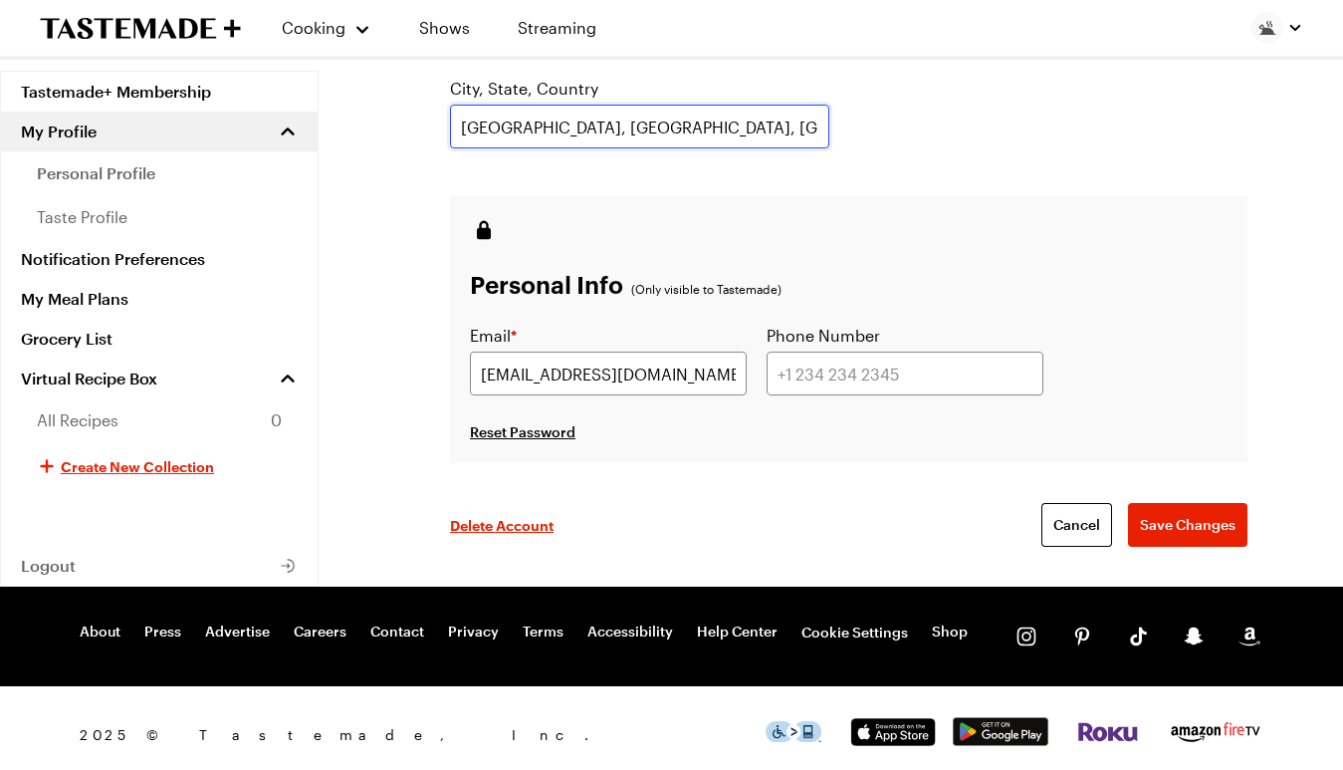
scroll to position [398, 0]
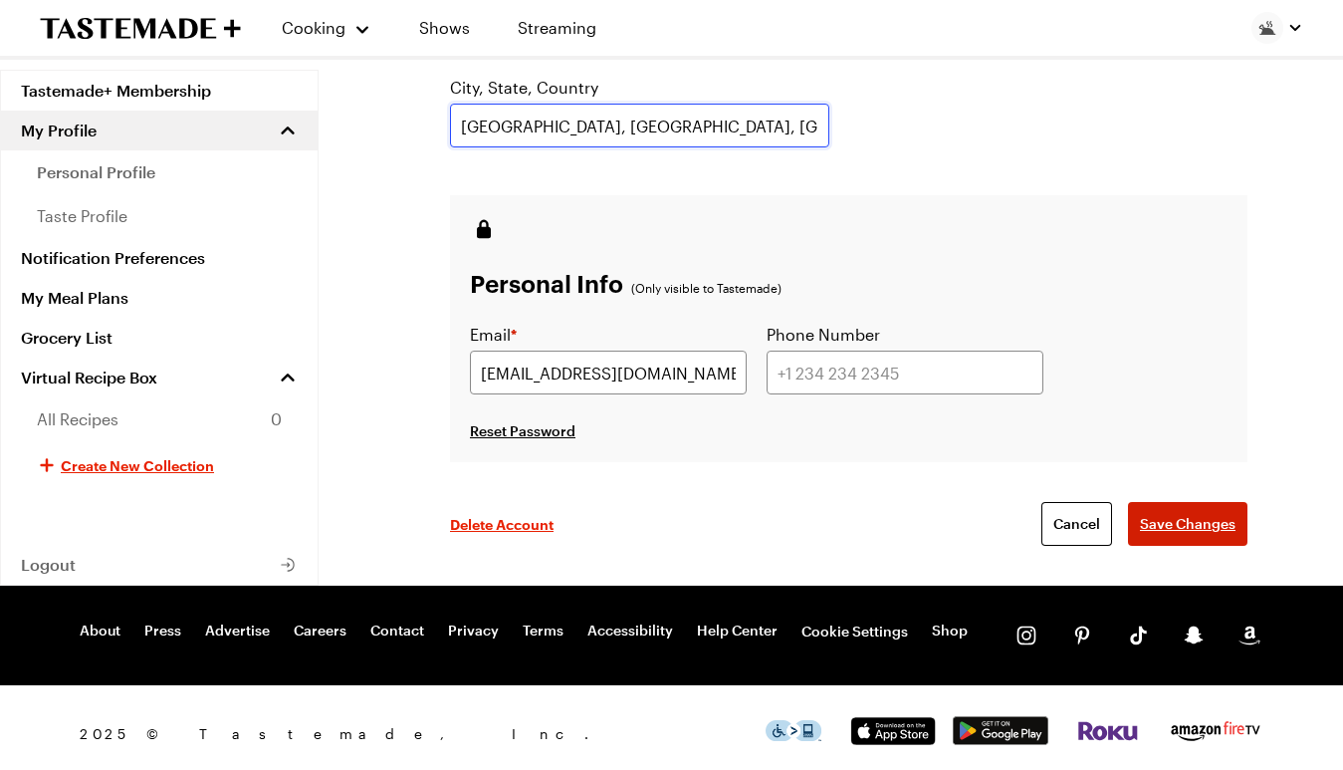
type input "San Francisco, CA, USA"
click at [1172, 527] on span "Save Changes" at bounding box center [1188, 524] width 96 height 20
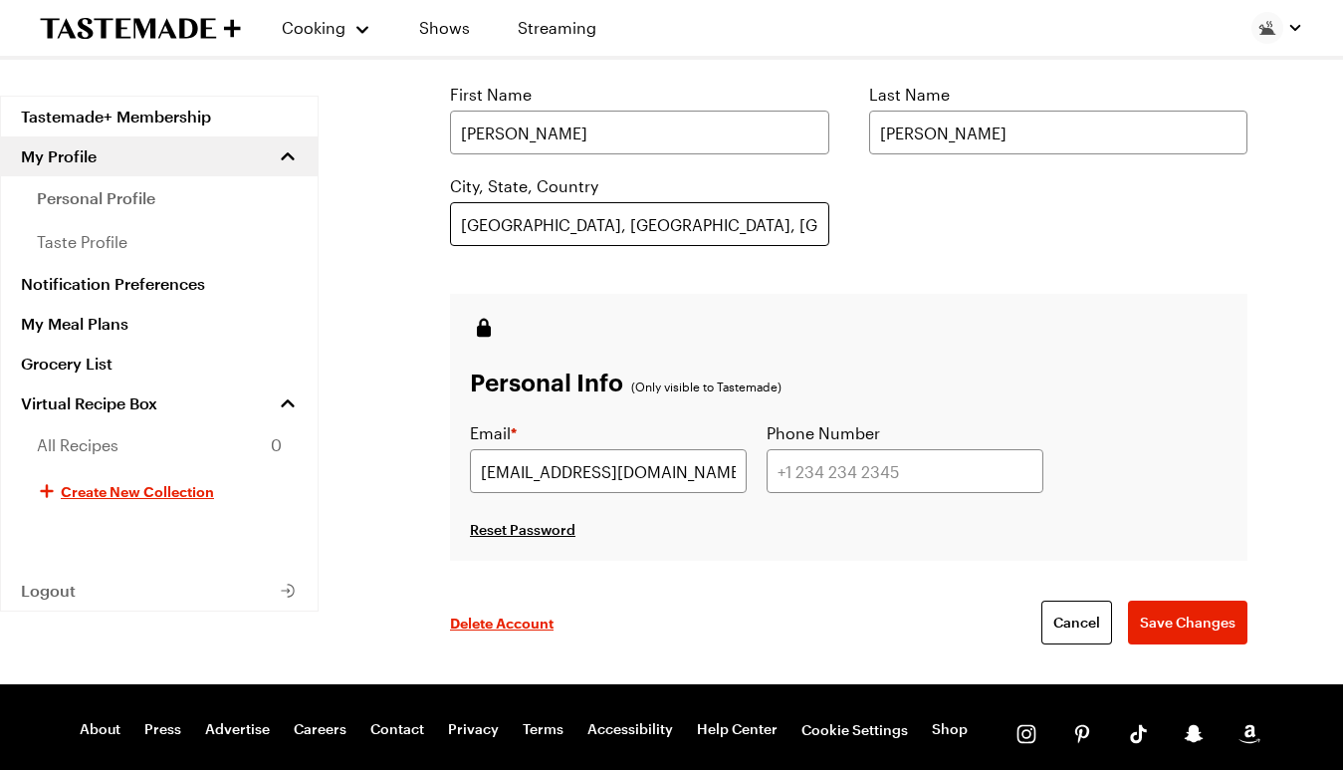
scroll to position [112, 0]
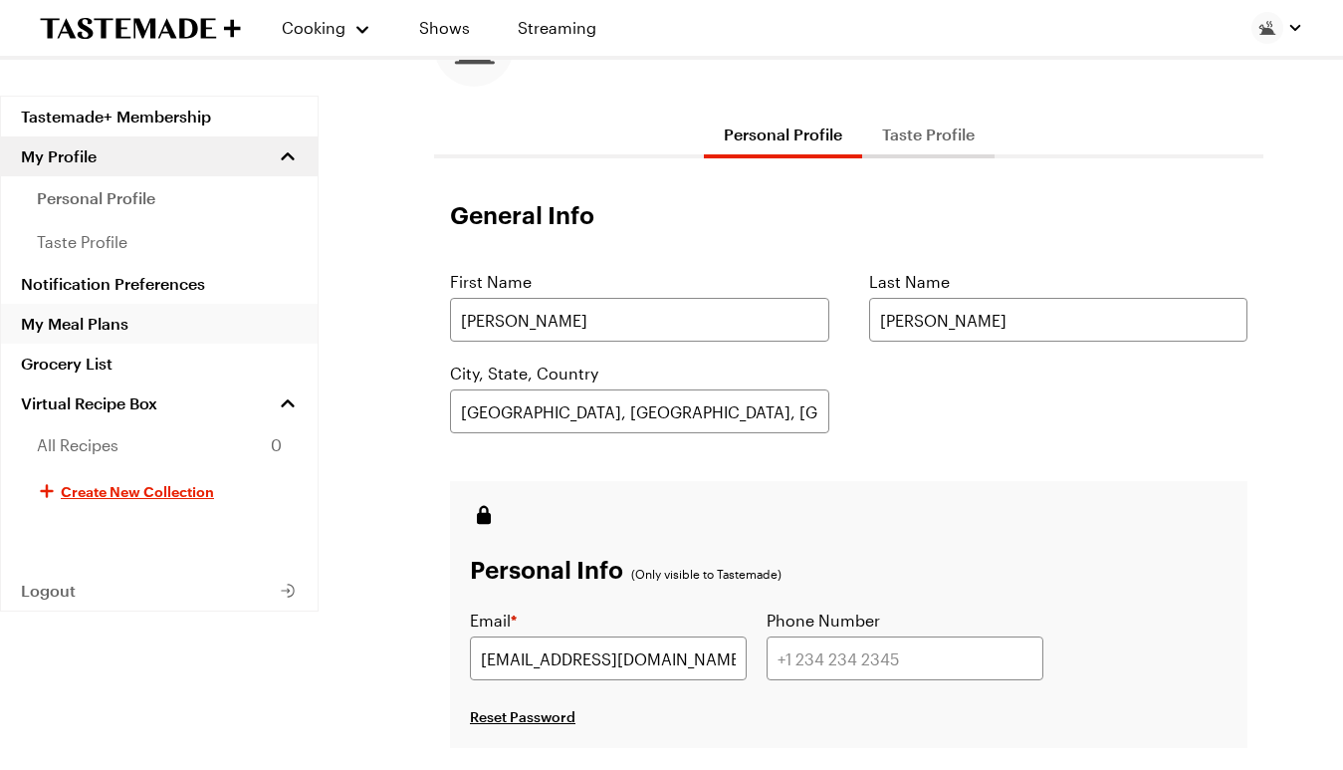
click at [118, 327] on link "My Meal Plans" at bounding box center [159, 324] width 317 height 40
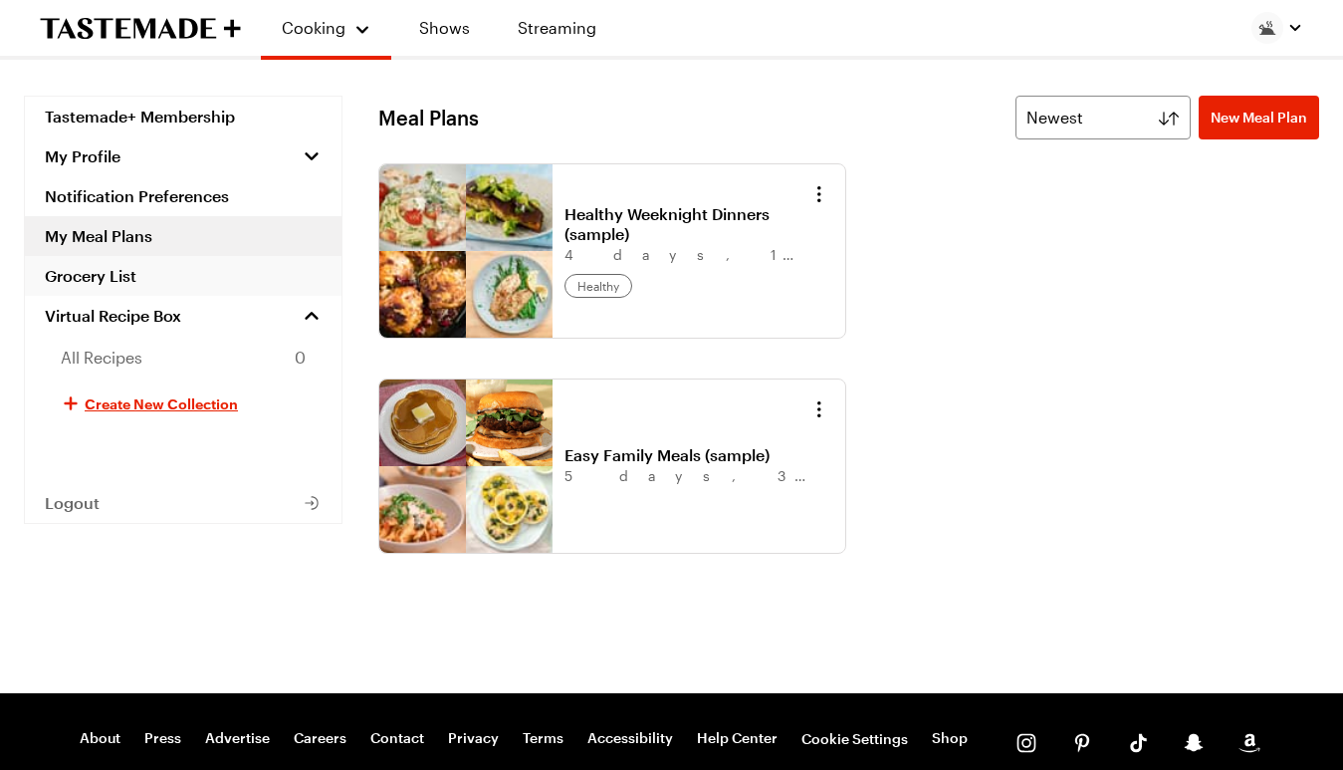
click at [132, 281] on link "Grocery List" at bounding box center [183, 276] width 317 height 40
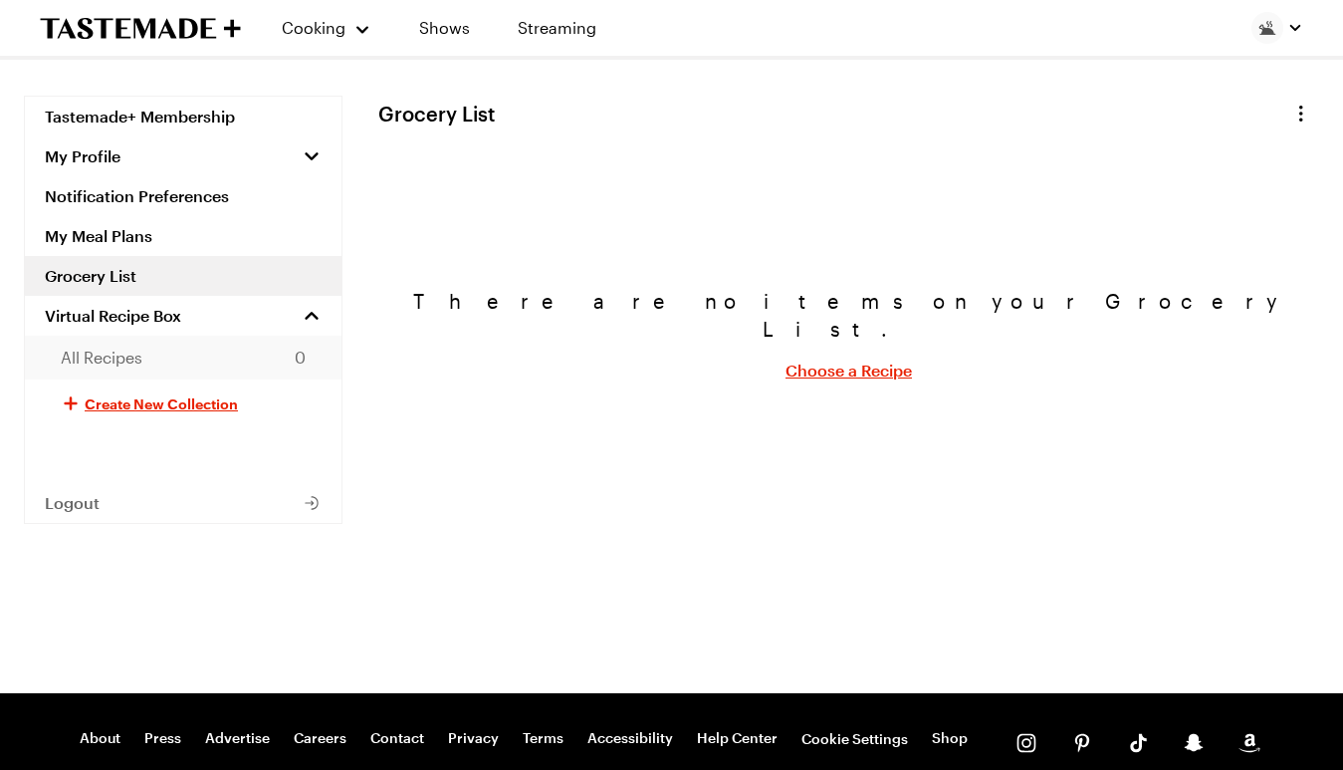
click at [136, 354] on span "All Recipes" at bounding box center [102, 357] width 82 height 24
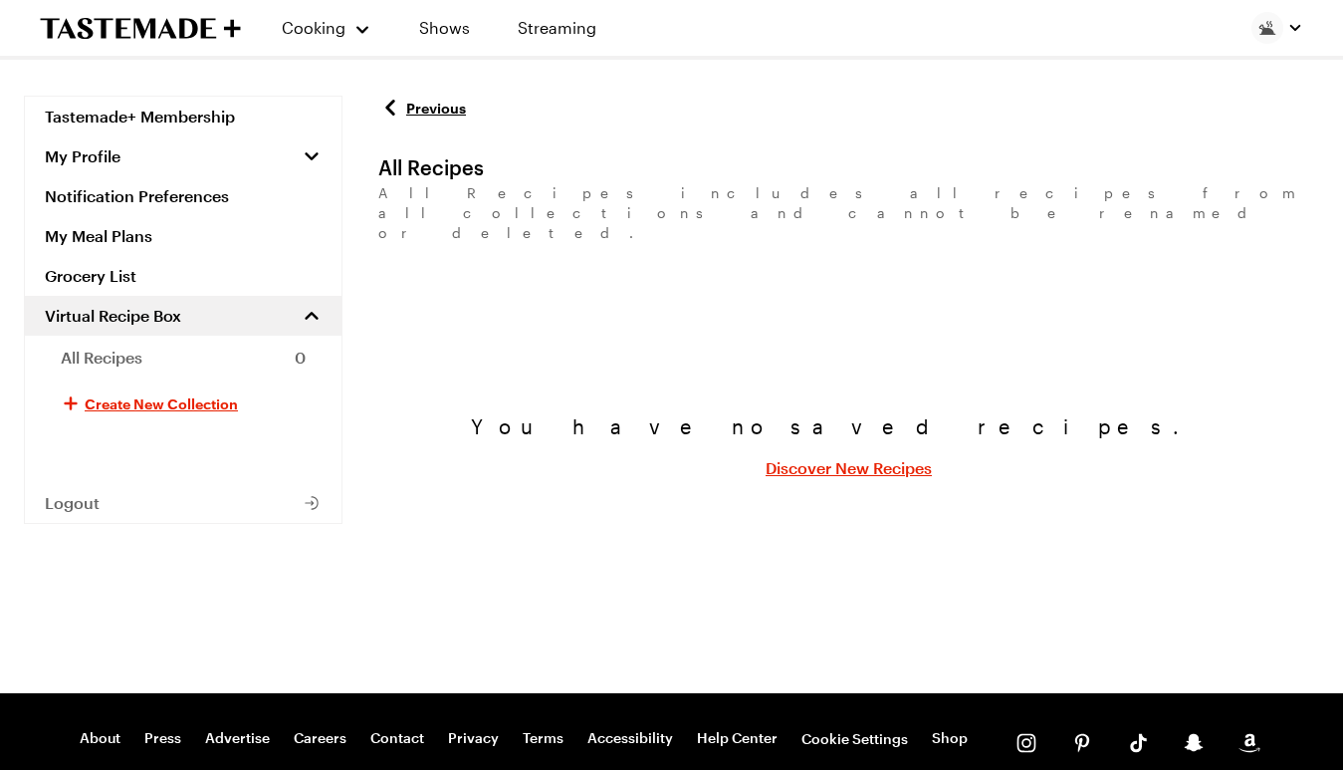
click at [178, 29] on icon "To Tastemade Home Page" at bounding box center [140, 28] width 201 height 23
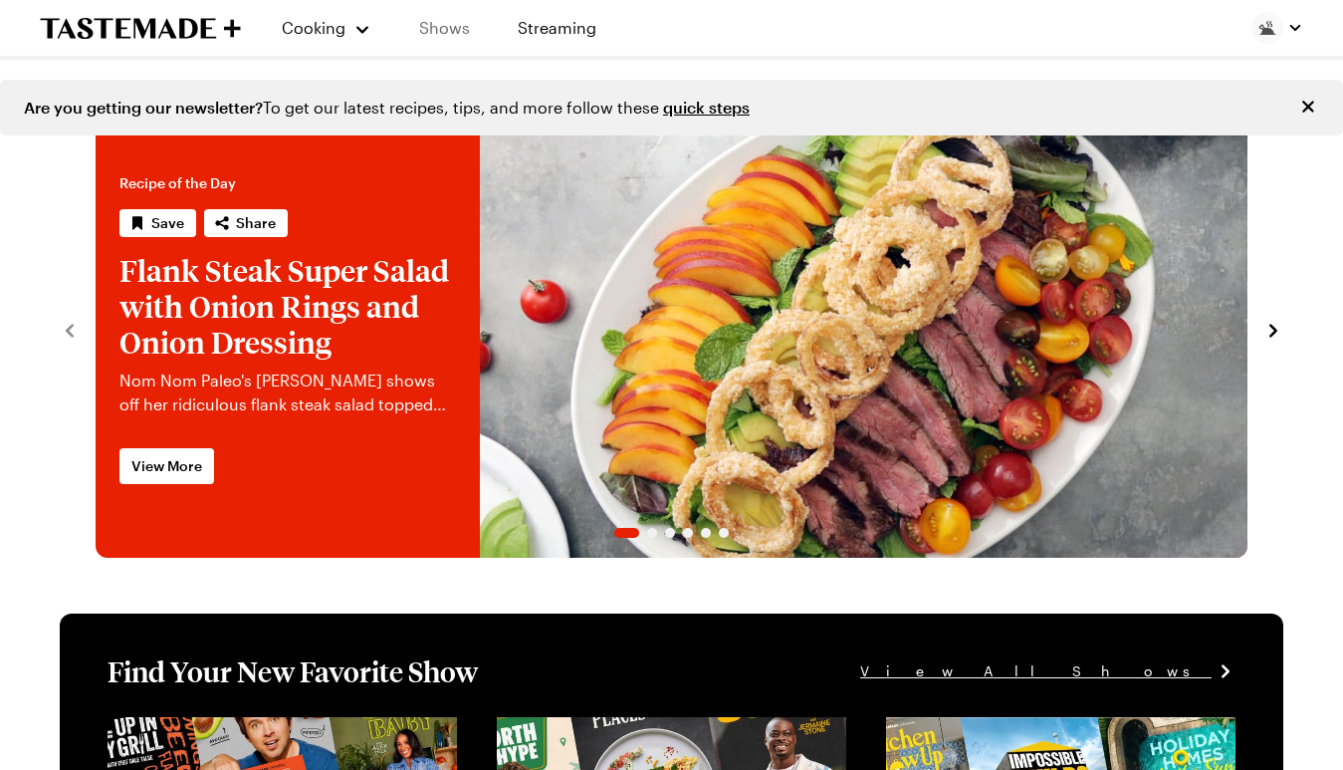
click at [441, 33] on link "Shows" at bounding box center [444, 28] width 91 height 56
